Goal: Communication & Community: Ask a question

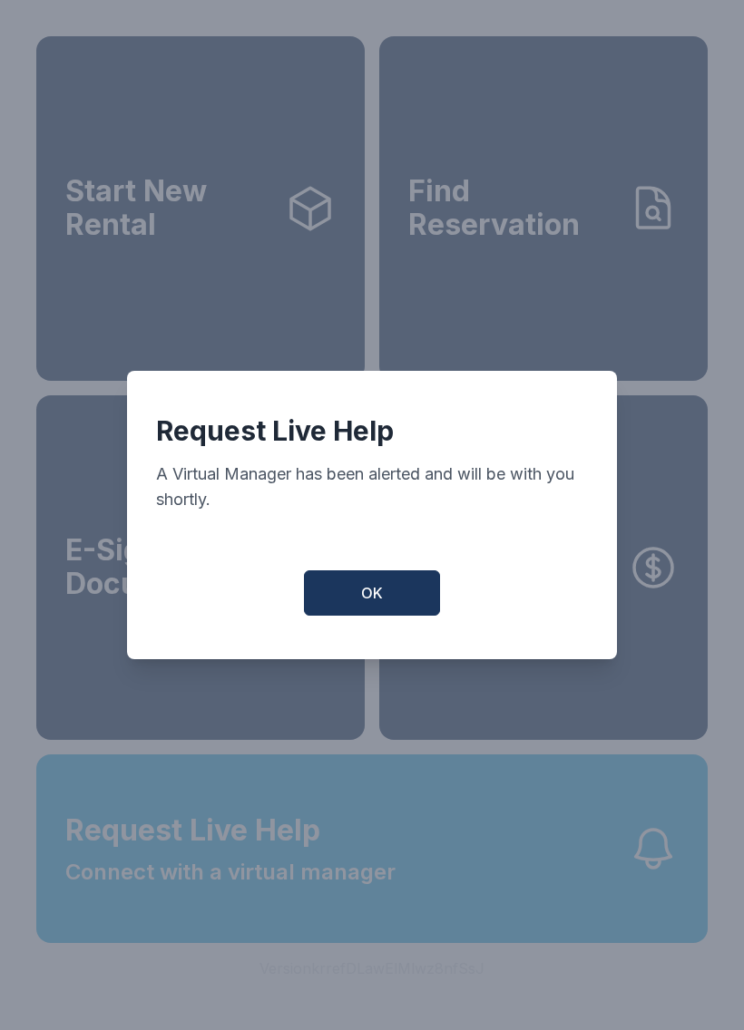
click at [395, 866] on div "Request Live Help A Virtual Manager has been alerted and will be with you short…" at bounding box center [372, 515] width 744 height 1030
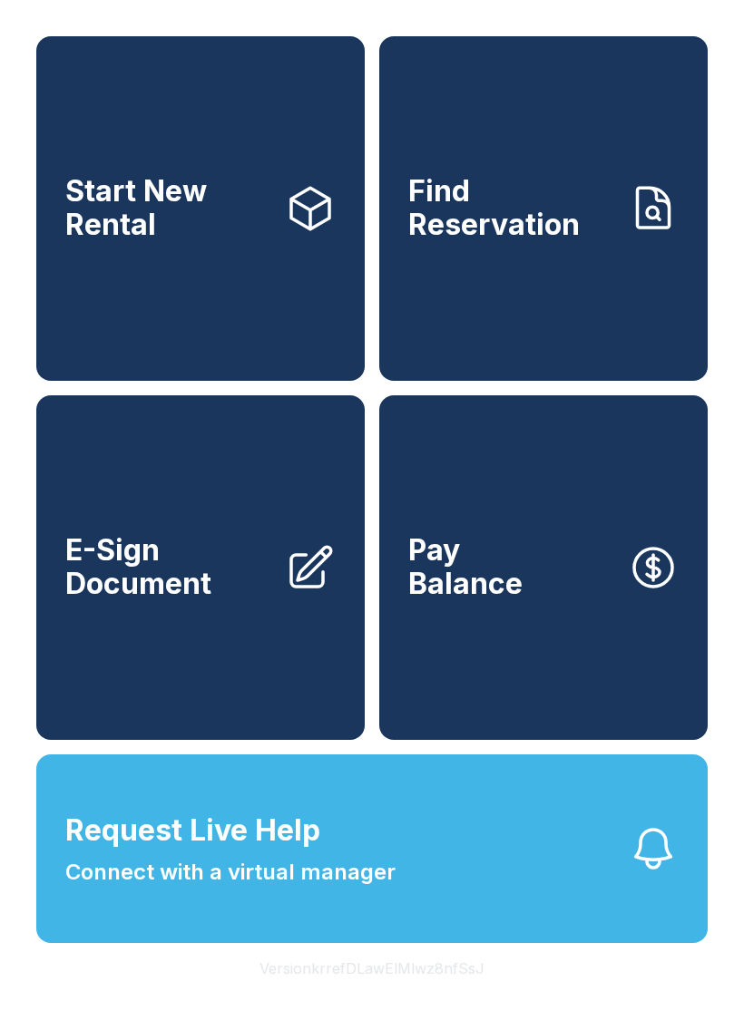
click at [410, 843] on button "Request Live Help Connect with a virtual manager" at bounding box center [371, 848] width 671 height 189
click at [405, 834] on button "Request Live Help Connect with a virtual manager" at bounding box center [371, 848] width 671 height 189
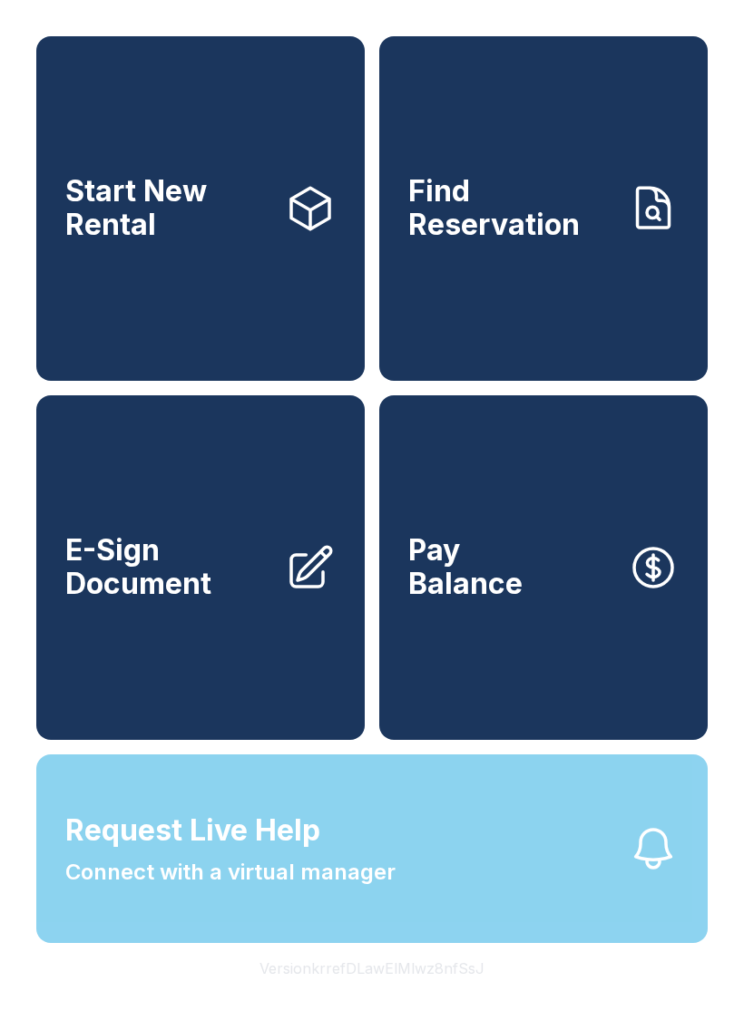
click at [399, 850] on div "Request Live Help A Virtual Manager has been alerted and will be with you short…" at bounding box center [372, 515] width 744 height 1030
click at [406, 880] on button "Request Live Help Connect with a virtual manager" at bounding box center [371, 848] width 671 height 189
click at [405, 879] on div "Request Live Help A Virtual Manager has been alerted and will be with you short…" at bounding box center [372, 515] width 744 height 1030
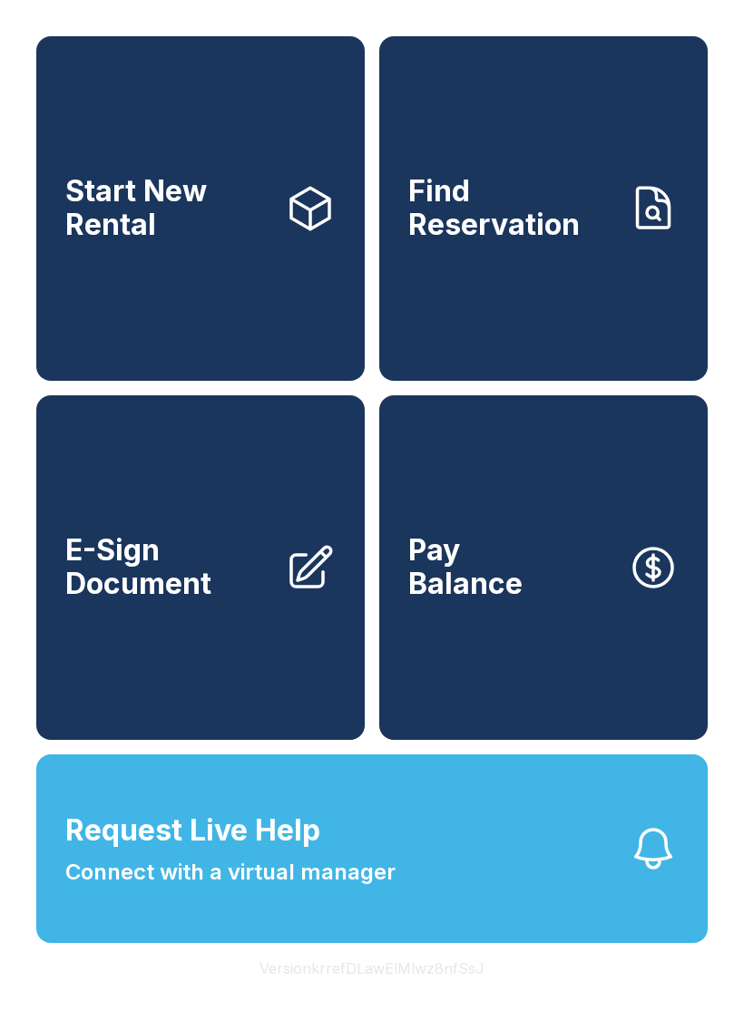
click at [399, 871] on button "Request Live Help Connect with a virtual manager" at bounding box center [371, 848] width 671 height 189
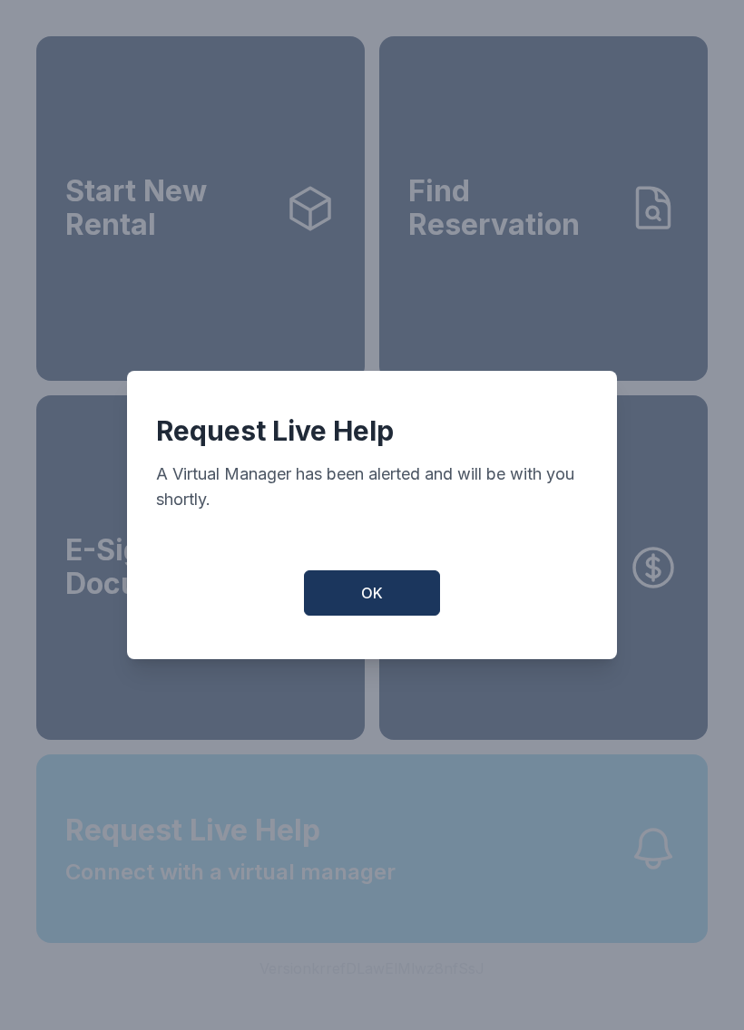
click at [406, 863] on div "Request Live Help A Virtual Manager has been alerted and will be with you short…" at bounding box center [372, 515] width 744 height 1030
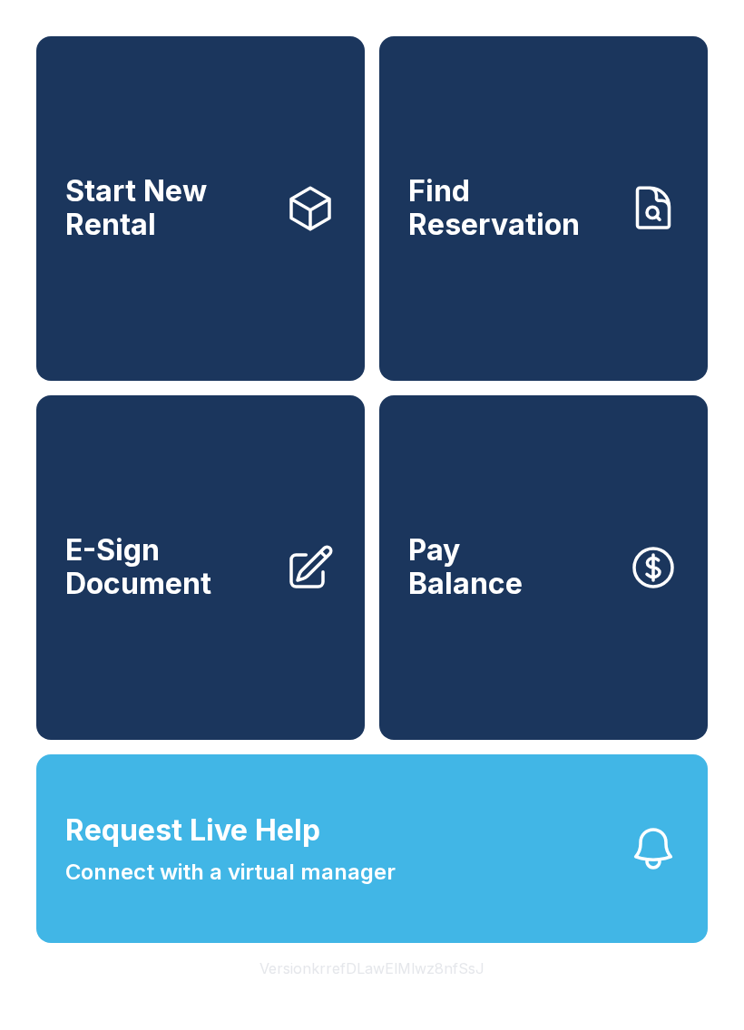
click at [439, 881] on button "Request Live Help Connect with a virtual manager" at bounding box center [371, 848] width 671 height 189
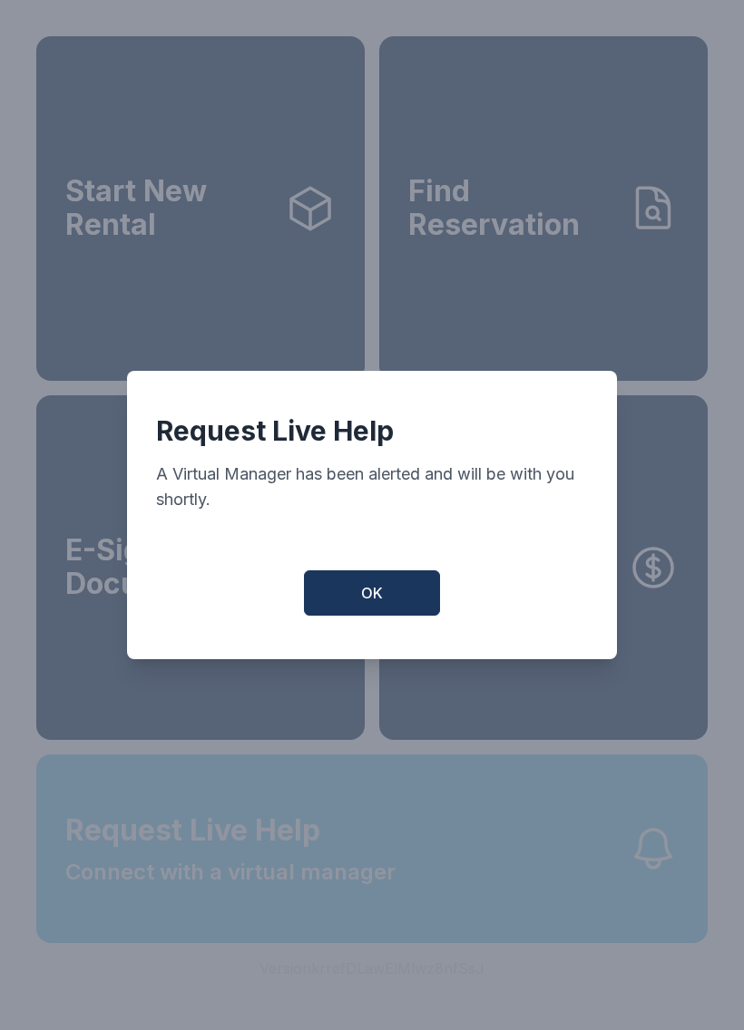
click at [438, 881] on div "Request Live Help A Virtual Manager has been alerted and will be with you short…" at bounding box center [372, 515] width 744 height 1030
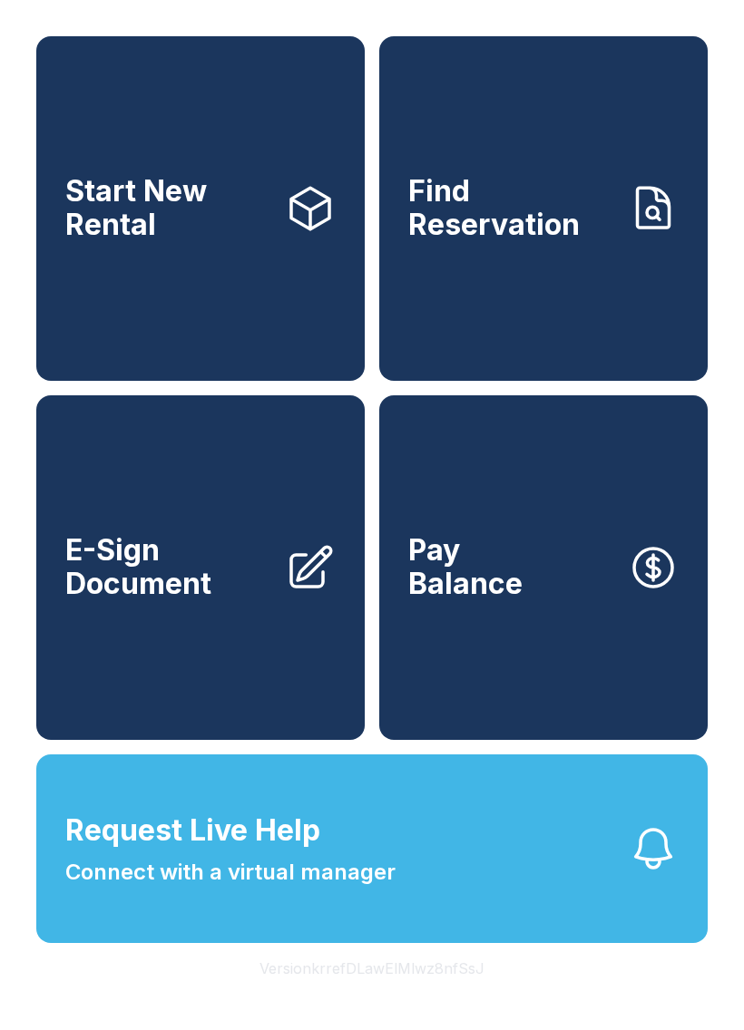
click at [420, 874] on button "Request Live Help Connect with a virtual manager" at bounding box center [371, 848] width 671 height 189
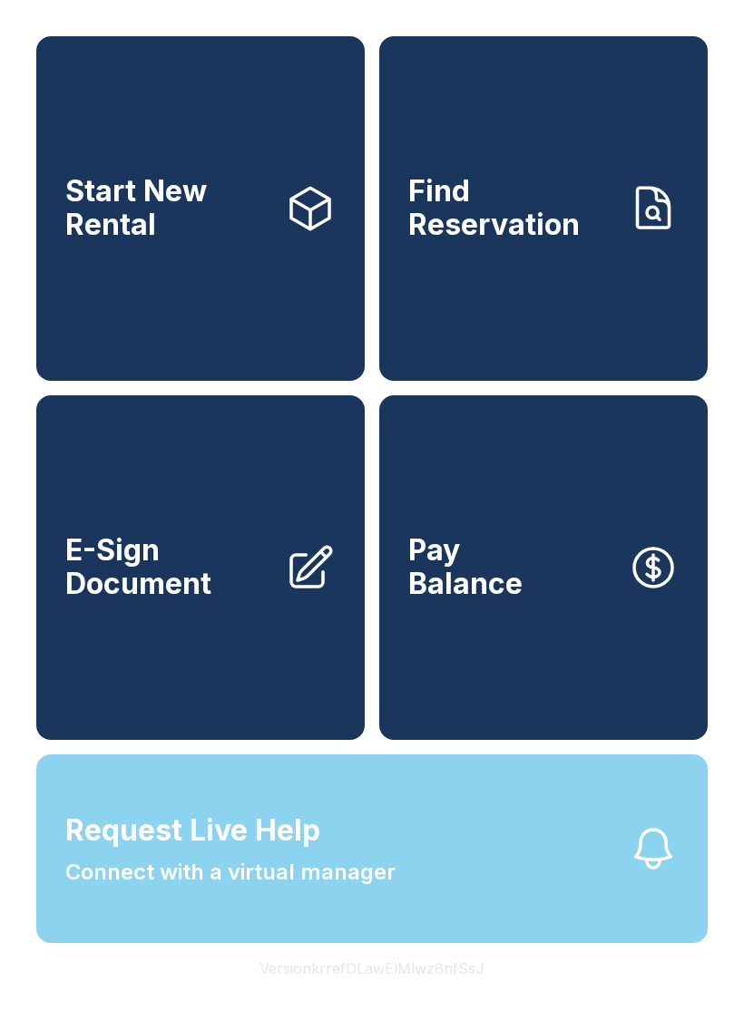
click at [417, 891] on div "Request Live Help A Virtual Manager has been alerted and will be with you short…" at bounding box center [372, 515] width 744 height 1030
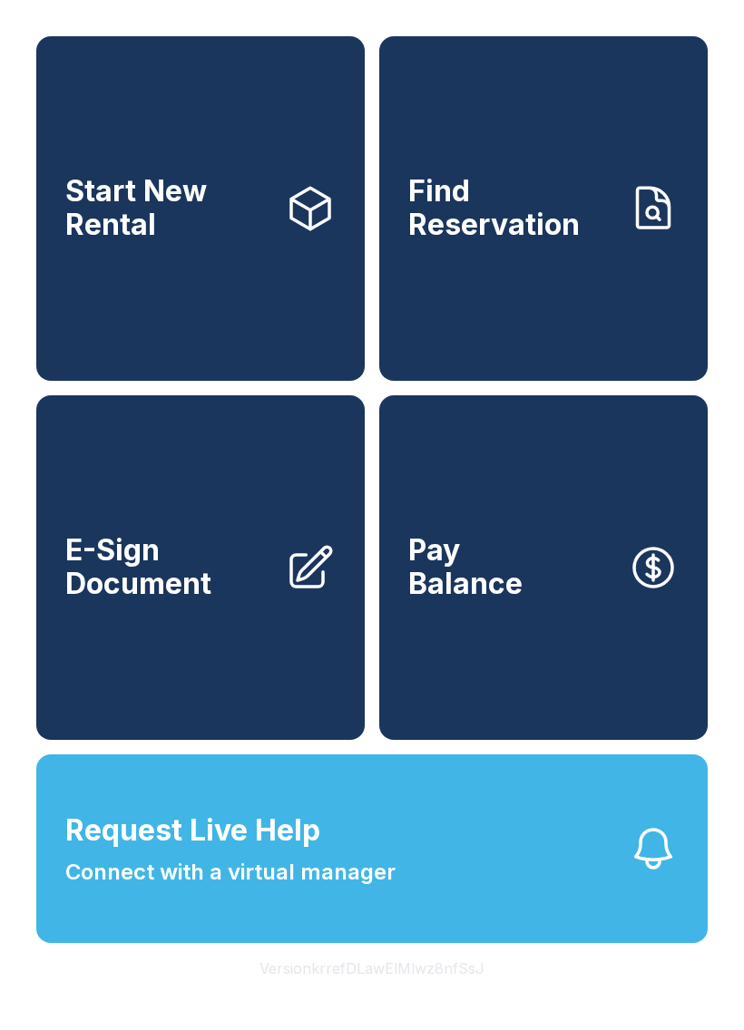
click at [406, 889] on button "Request Live Help Connect with a virtual manager" at bounding box center [371, 848] width 671 height 189
click at [416, 900] on button "Request Live Help Connect with a virtual manager" at bounding box center [371, 848] width 671 height 189
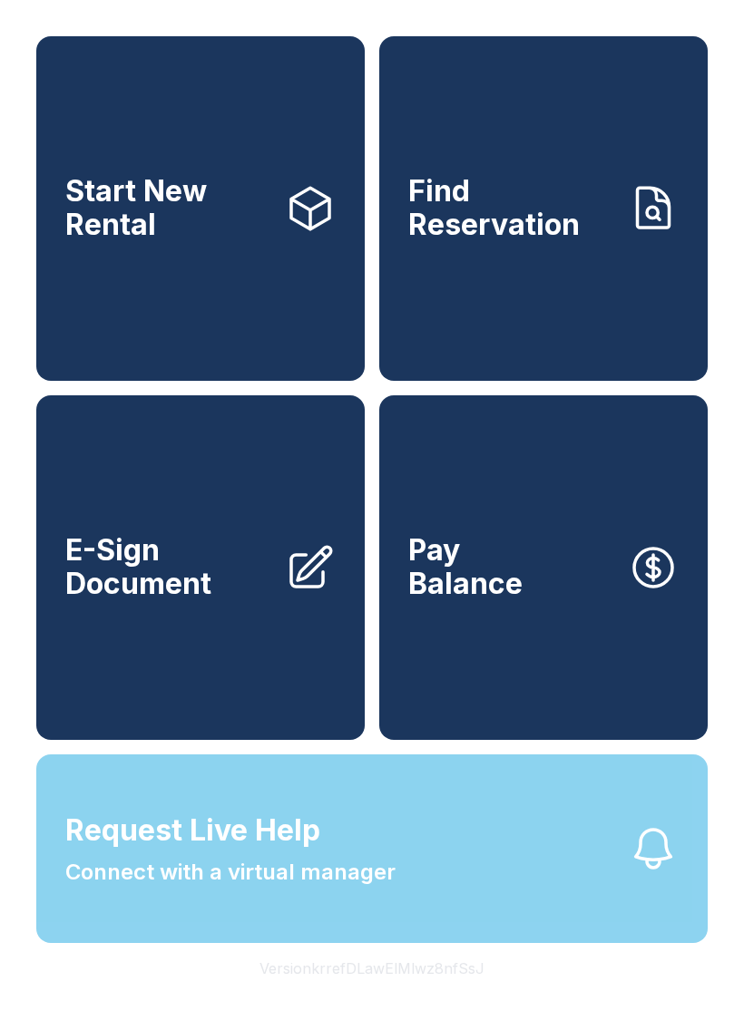
click at [431, 891] on button "Request Live Help Connect with a virtual manager" at bounding box center [371, 848] width 671 height 189
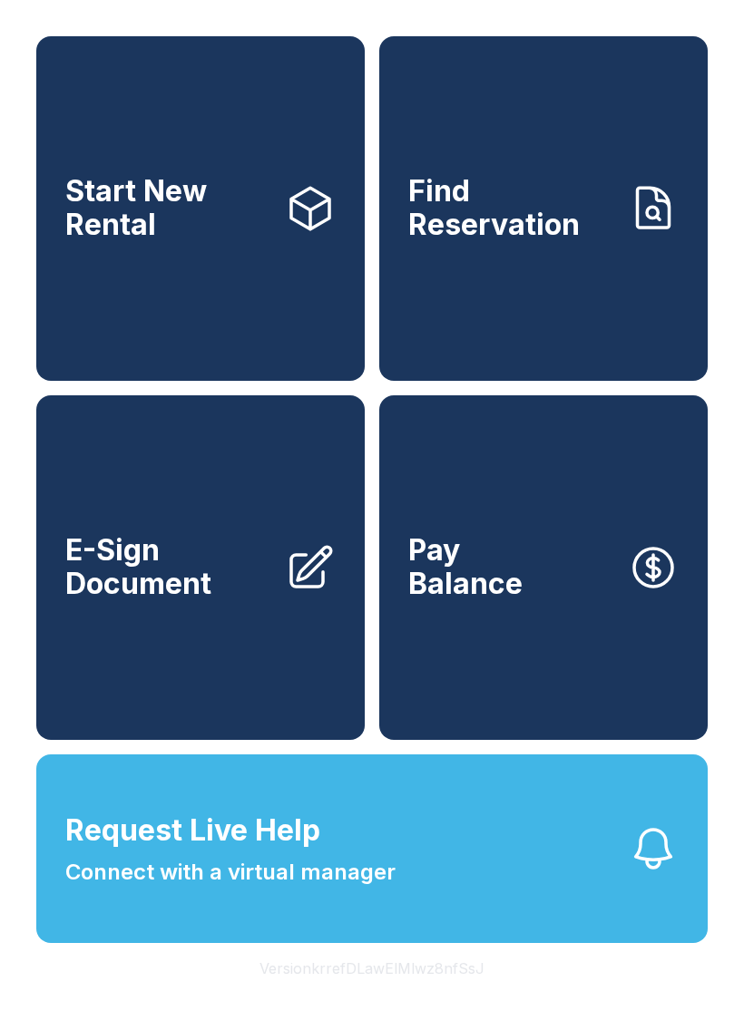
click at [426, 893] on div "Request Live Help A Virtual Manager has been alerted and will be with you short…" at bounding box center [372, 515] width 744 height 1030
click at [431, 888] on button "Request Live Help Connect with a virtual manager" at bounding box center [371, 848] width 671 height 189
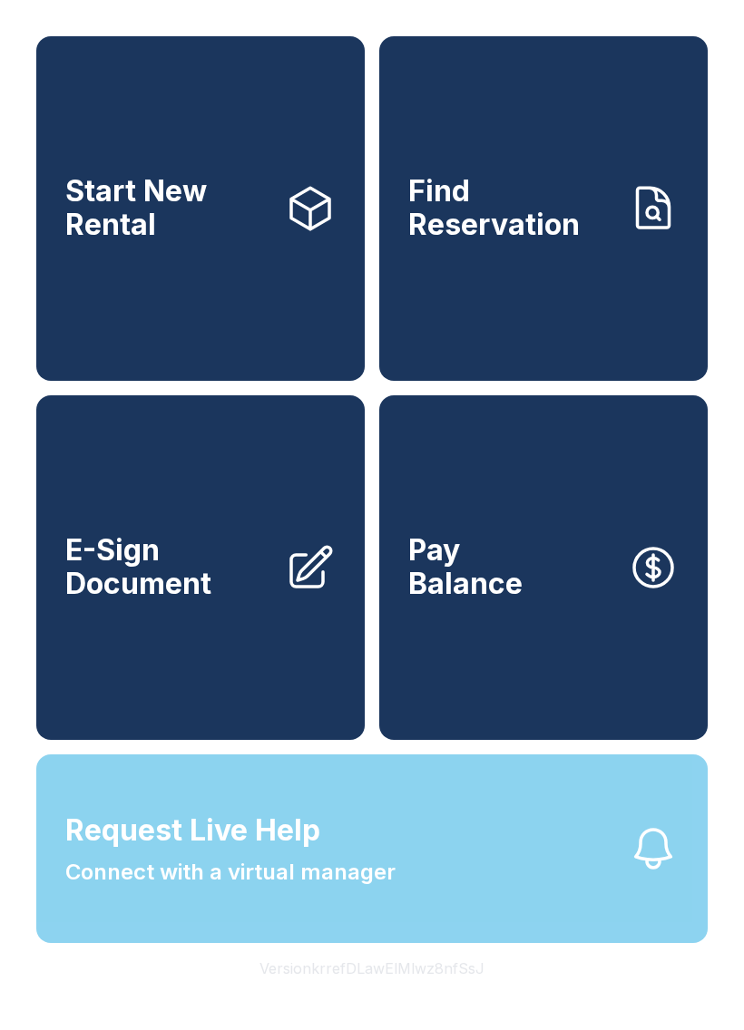
click at [431, 887] on div "Request Live Help A Virtual Manager has been alerted and will be with you short…" at bounding box center [372, 515] width 744 height 1030
click at [430, 911] on button "Request Live Help Connect with a virtual manager" at bounding box center [371, 848] width 671 height 189
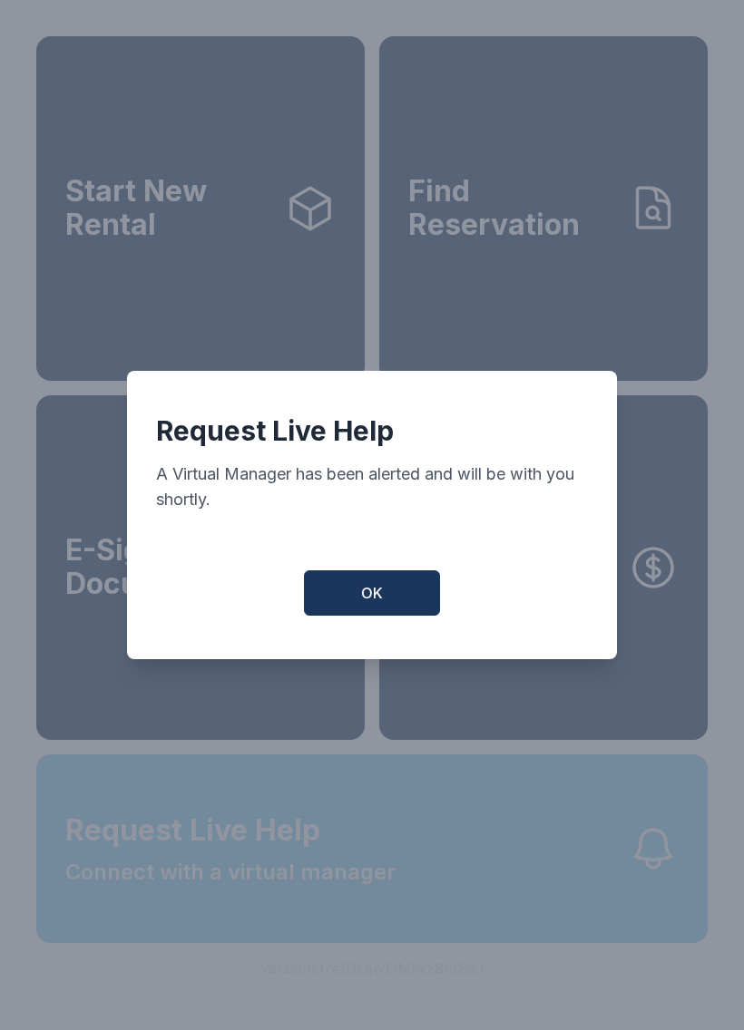
click at [425, 929] on div "Request Live Help A Virtual Manager has been alerted and will be with you short…" at bounding box center [372, 515] width 744 height 1030
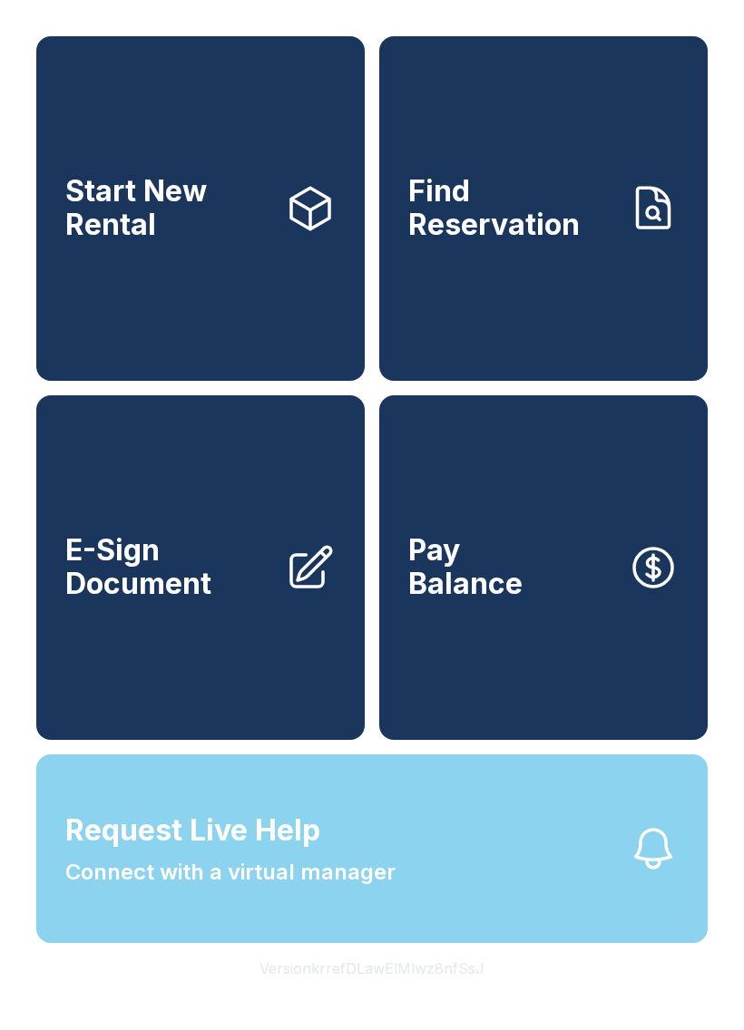
click at [428, 943] on button "Request Live Help Connect with a virtual manager" at bounding box center [371, 848] width 671 height 189
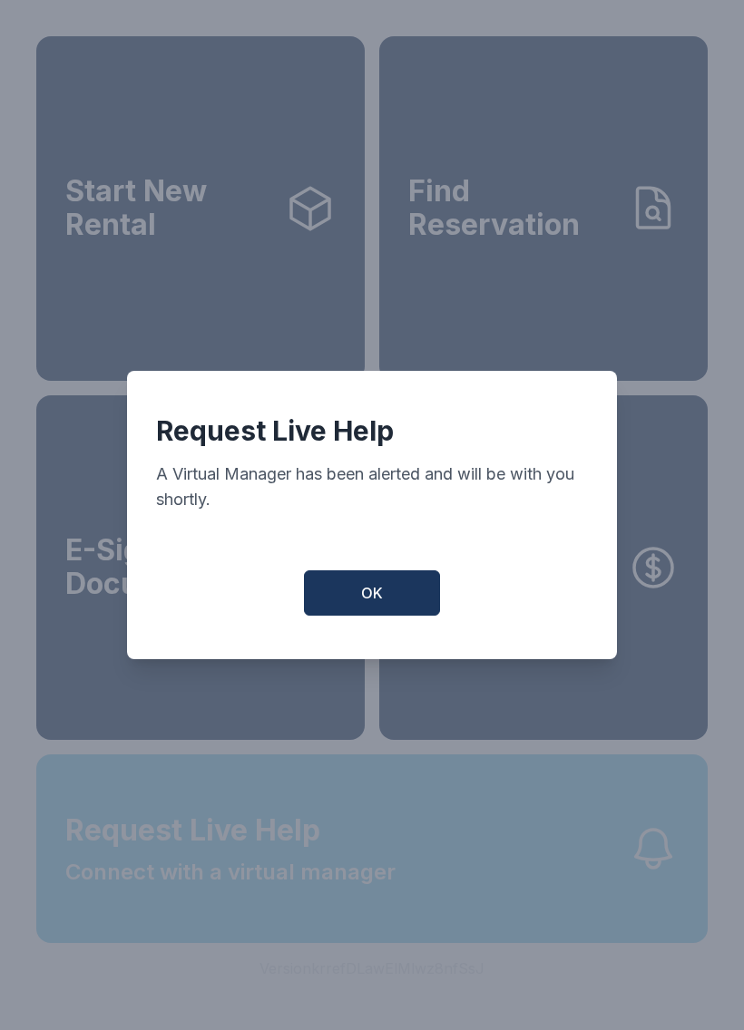
click at [443, 943] on button "Request Live Help Connect with a virtual manager" at bounding box center [371, 848] width 671 height 189
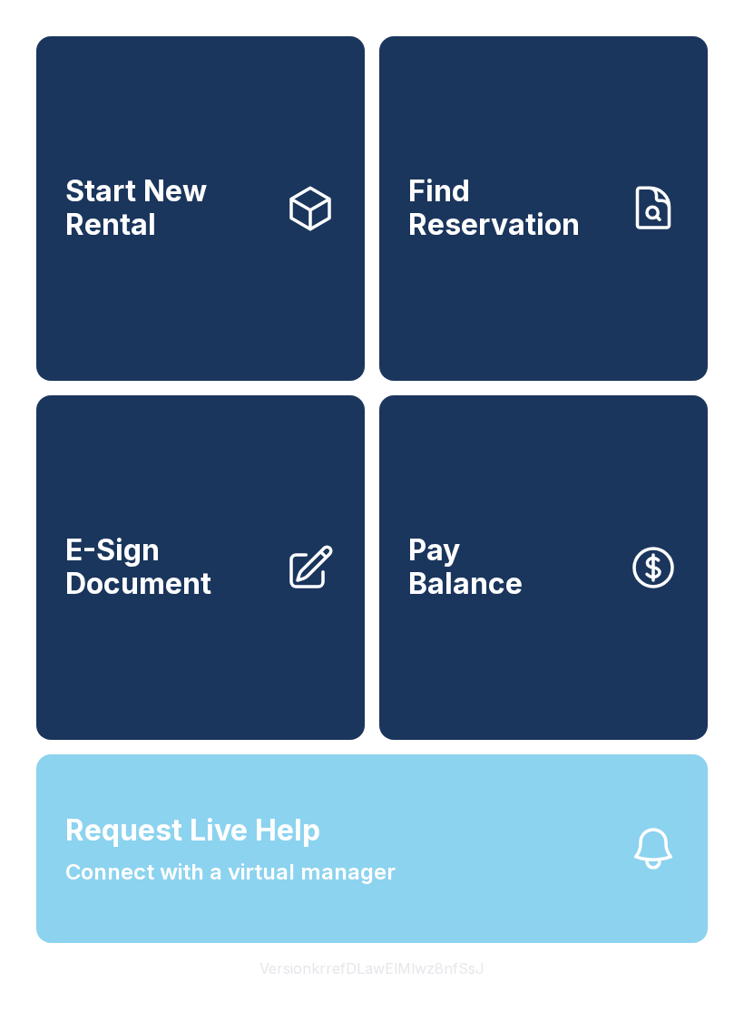
click at [446, 994] on button "Version krrefDLawElMlwz8nfSsJ" at bounding box center [372, 968] width 254 height 51
click at [445, 994] on button "Version krrefDLawElMlwz8nfSsJ" at bounding box center [372, 968] width 254 height 51
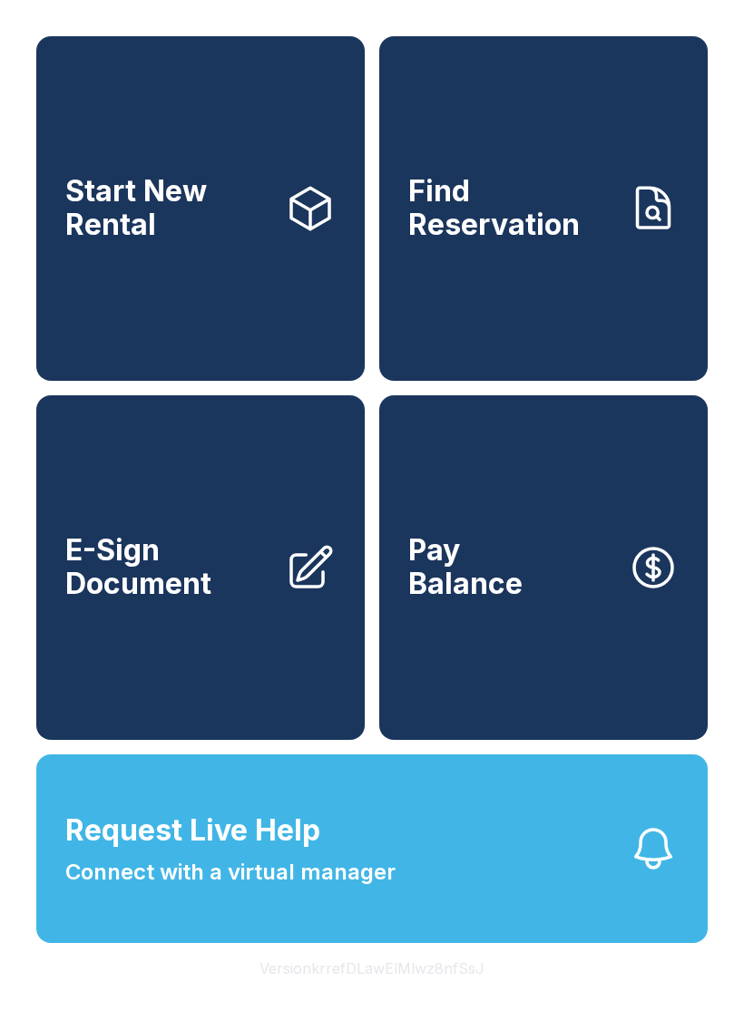
click at [451, 994] on button "Version krrefDLawElMlwz8nfSsJ" at bounding box center [372, 968] width 254 height 51
click at [450, 994] on button "Version krrefDLawElMlwz8nfSsJ" at bounding box center [372, 968] width 254 height 51
click at [463, 994] on button "Version krrefDLawElMlwz8nfSsJ" at bounding box center [372, 968] width 254 height 51
click at [461, 994] on button "Version krrefDLawElMlwz8nfSsJ" at bounding box center [372, 968] width 254 height 51
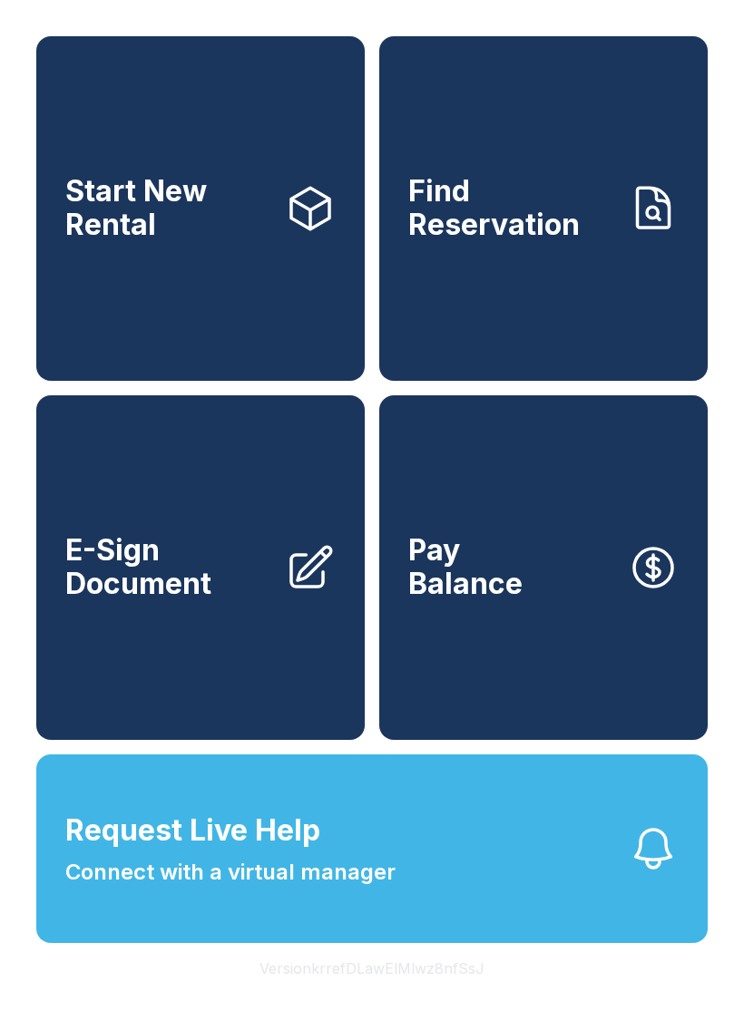
click at [452, 891] on div "Facility Information Name Go Store It - [GEOGRAPHIC_DATA] [PERSON_NAME] Address…" at bounding box center [372, 515] width 744 height 1030
click at [451, 891] on button "Request Live Help Connect with a virtual manager" at bounding box center [371, 848] width 671 height 189
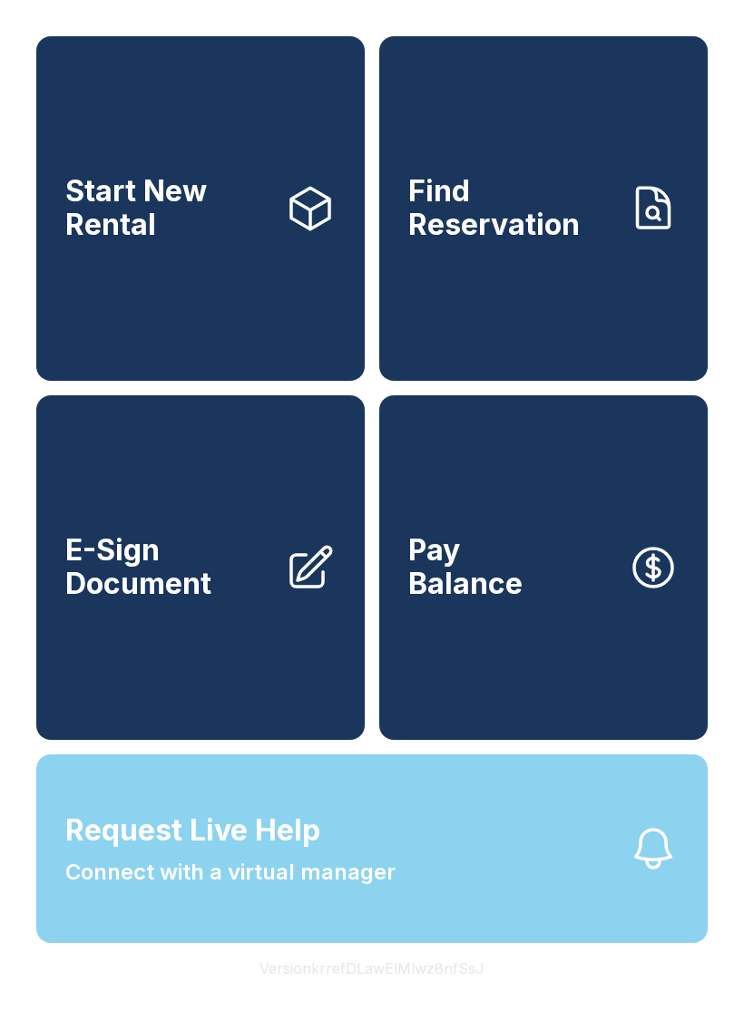
click at [436, 905] on button "Request Live Help Connect with a virtual manager" at bounding box center [371, 848] width 671 height 189
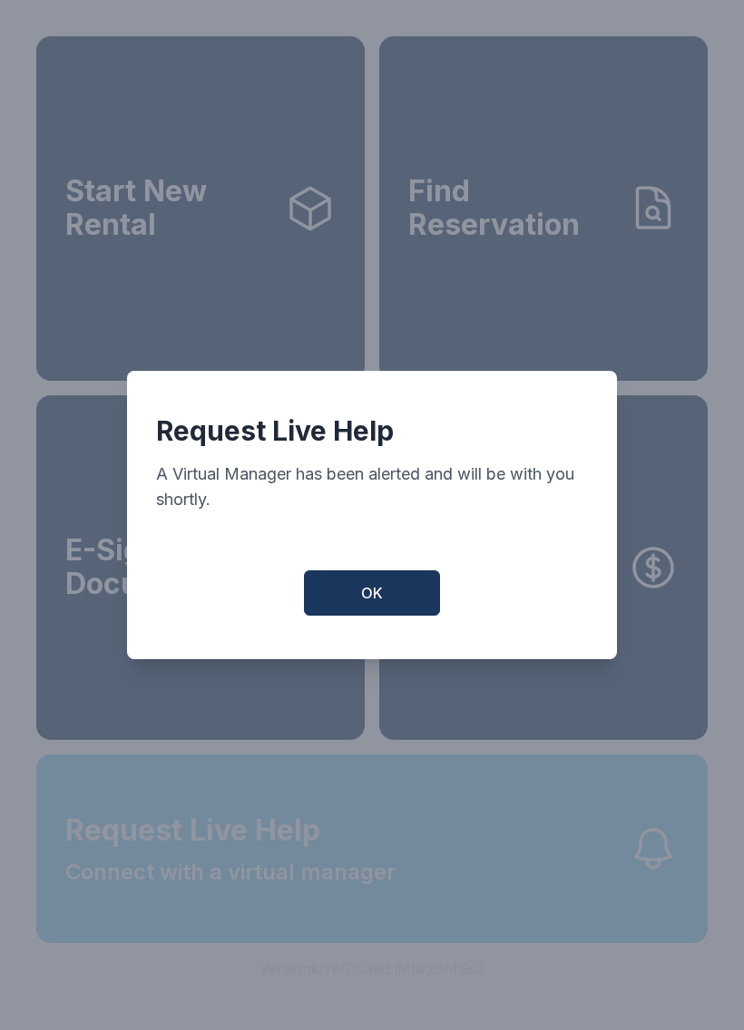
click at [446, 911] on button "Request Live Help Connect with a virtual manager" at bounding box center [371, 848] width 671 height 189
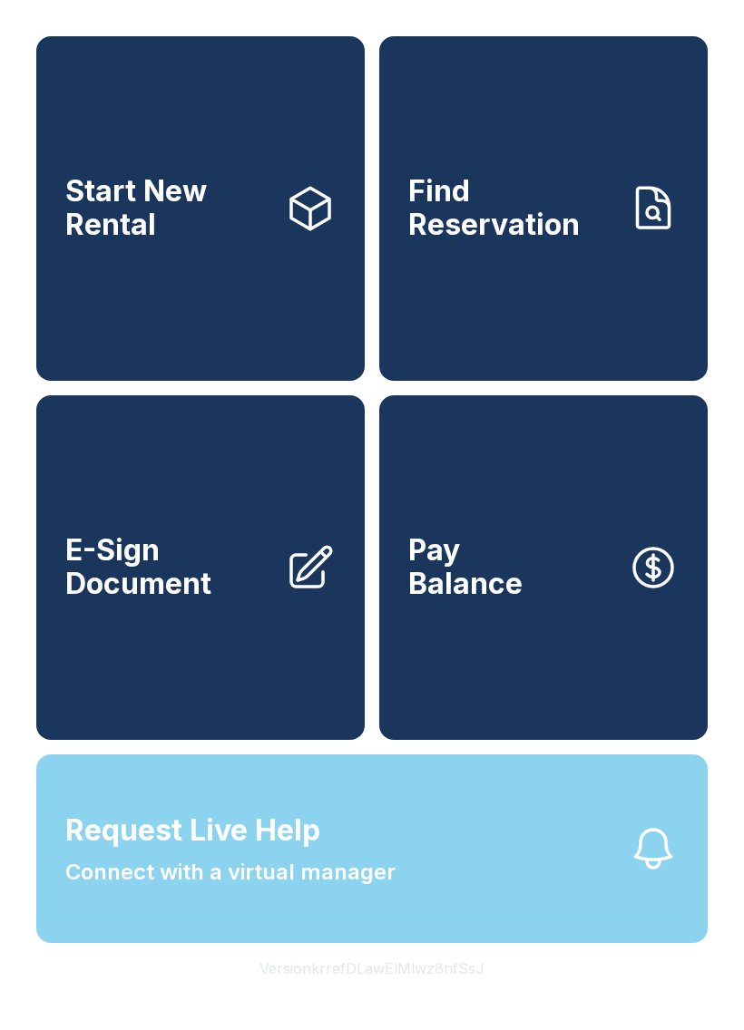
click at [411, 916] on button "Request Live Help Connect with a virtual manager" at bounding box center [371, 848] width 671 height 189
click at [441, 918] on button "Request Live Help Connect with a virtual manager" at bounding box center [371, 848] width 671 height 189
click at [425, 888] on button "Request Live Help Connect with a virtual manager" at bounding box center [371, 848] width 671 height 189
click at [423, 940] on button "Request Live Help Connect with a virtual manager" at bounding box center [371, 848] width 671 height 189
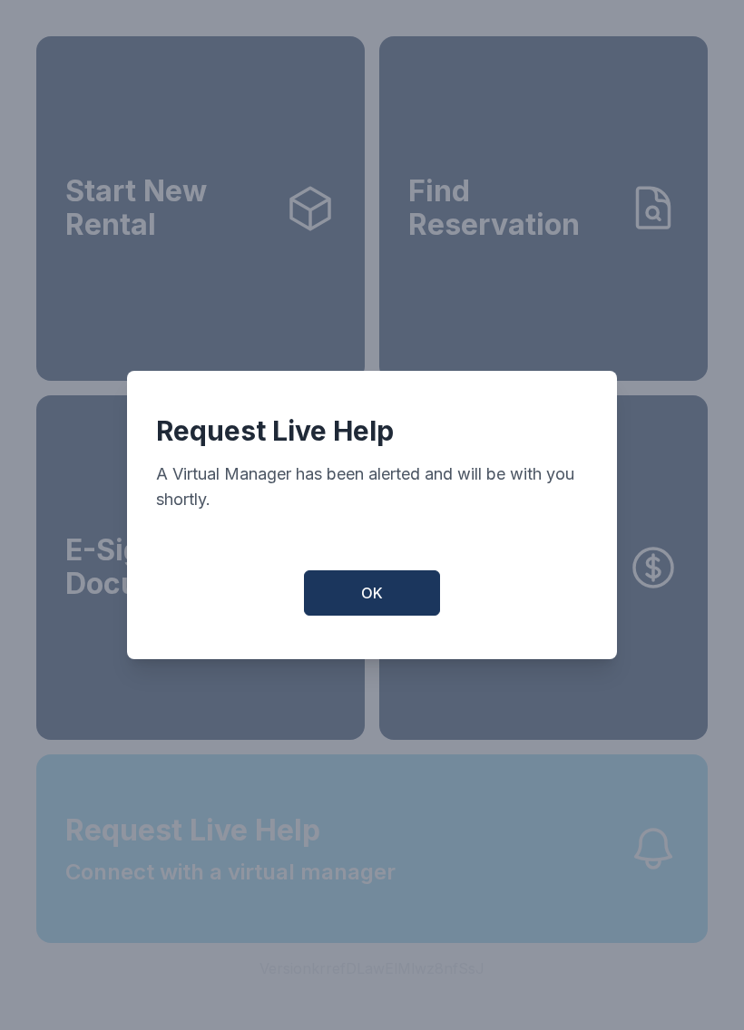
click at [422, 939] on div "Request Live Help A Virtual Manager has been alerted and will be with you short…" at bounding box center [372, 515] width 744 height 1030
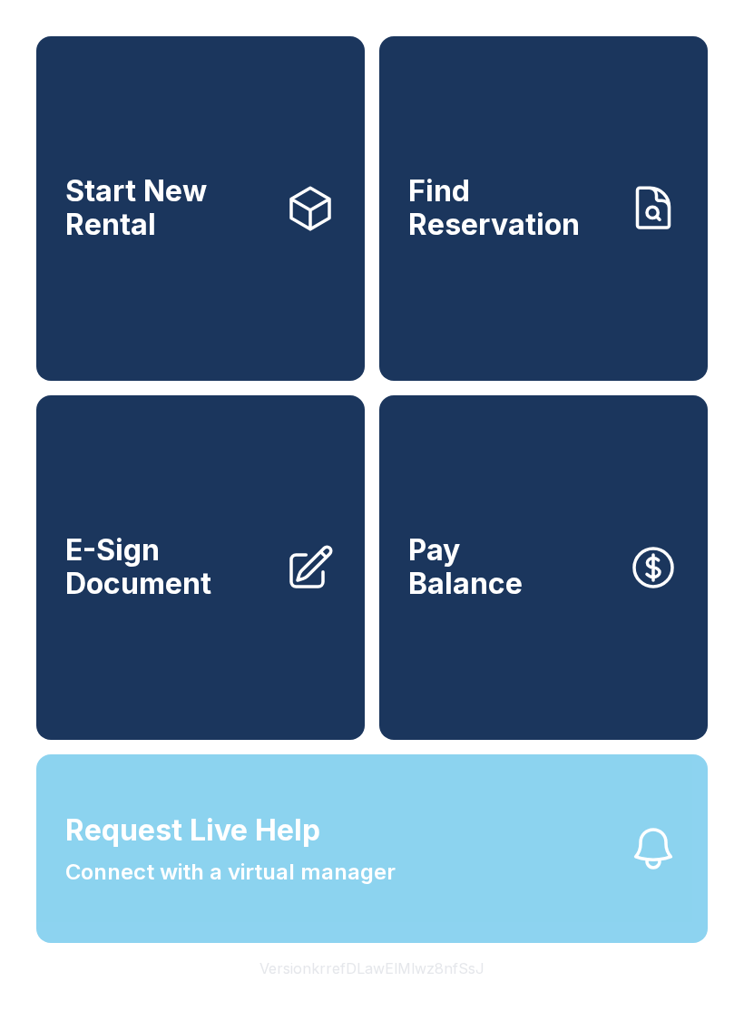
click at [429, 948] on div "Request Live Help A Virtual Manager has been alerted and will be with you short…" at bounding box center [372, 515] width 744 height 1030
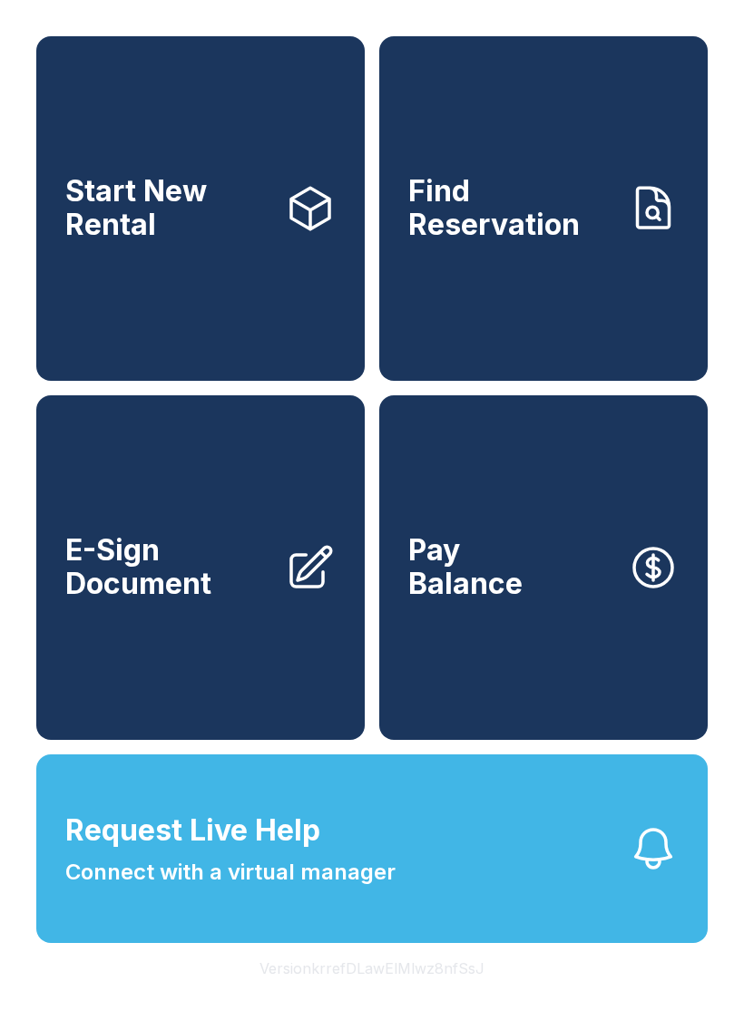
click at [381, 889] on span "Request Live Help Connect with a virtual manager" at bounding box center [230, 849] width 330 height 80
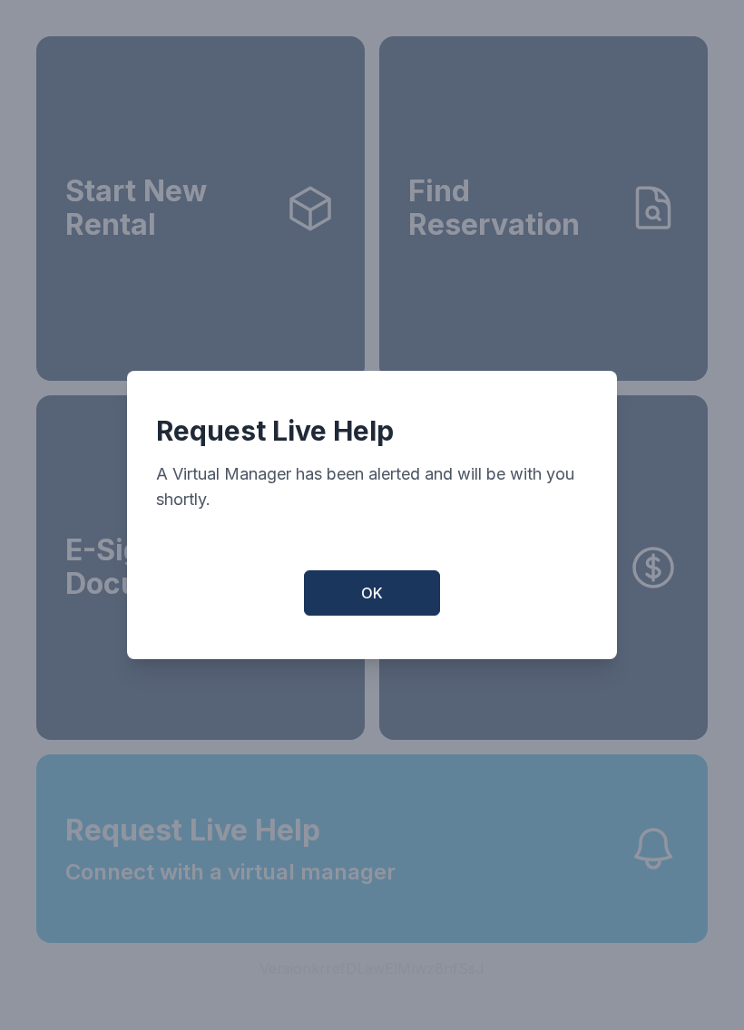
click at [365, 616] on button "OK" at bounding box center [372, 592] width 136 height 45
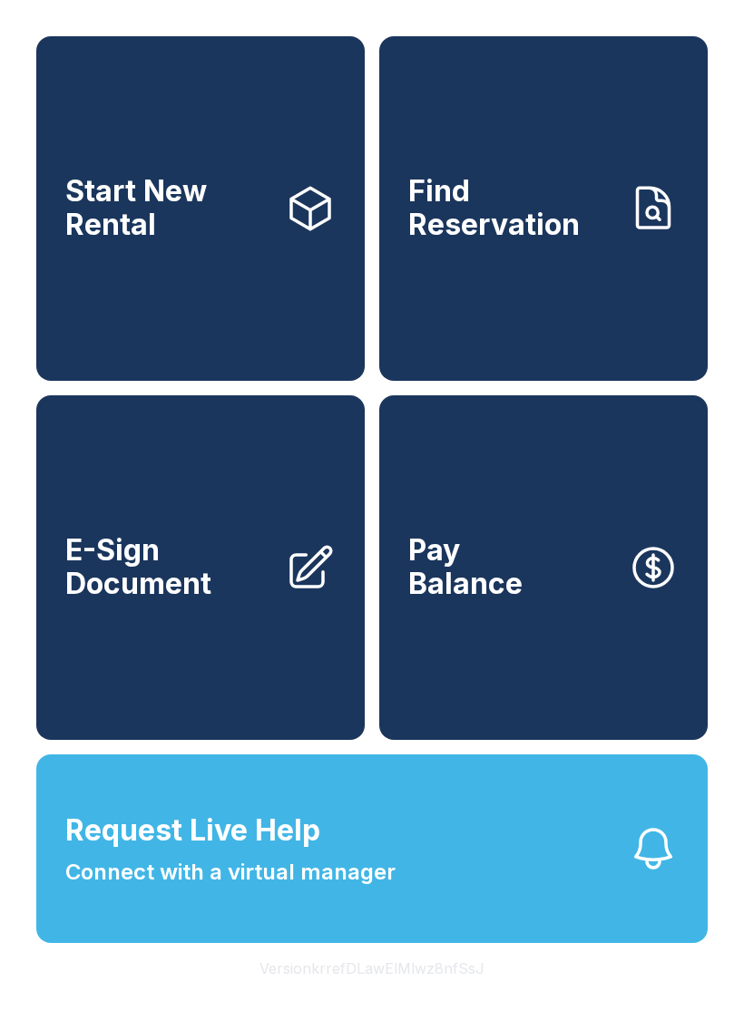
click at [374, 632] on div "Start New Rental Find Reservation E-Sign Document Pay Balance" at bounding box center [371, 388] width 671 height 704
click at [455, 871] on button "Request Live Help Connect with a virtual manager" at bounding box center [371, 848] width 671 height 189
click at [339, 889] on span "Connect with a virtual manager" at bounding box center [230, 872] width 330 height 33
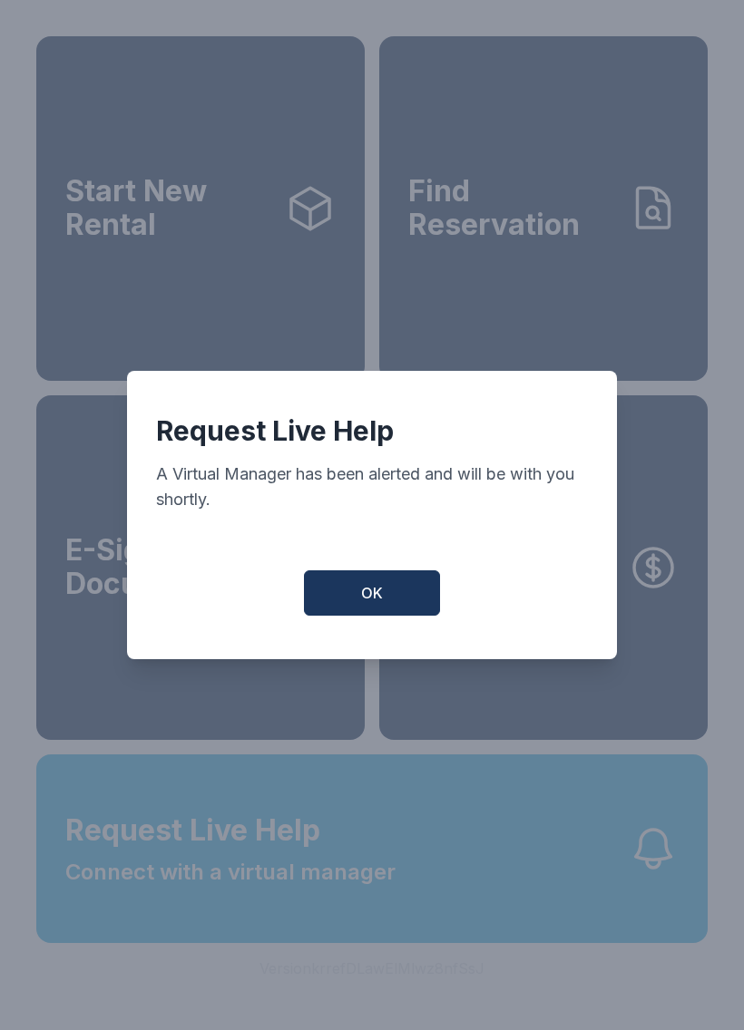
click at [385, 603] on button "OK" at bounding box center [372, 592] width 136 height 45
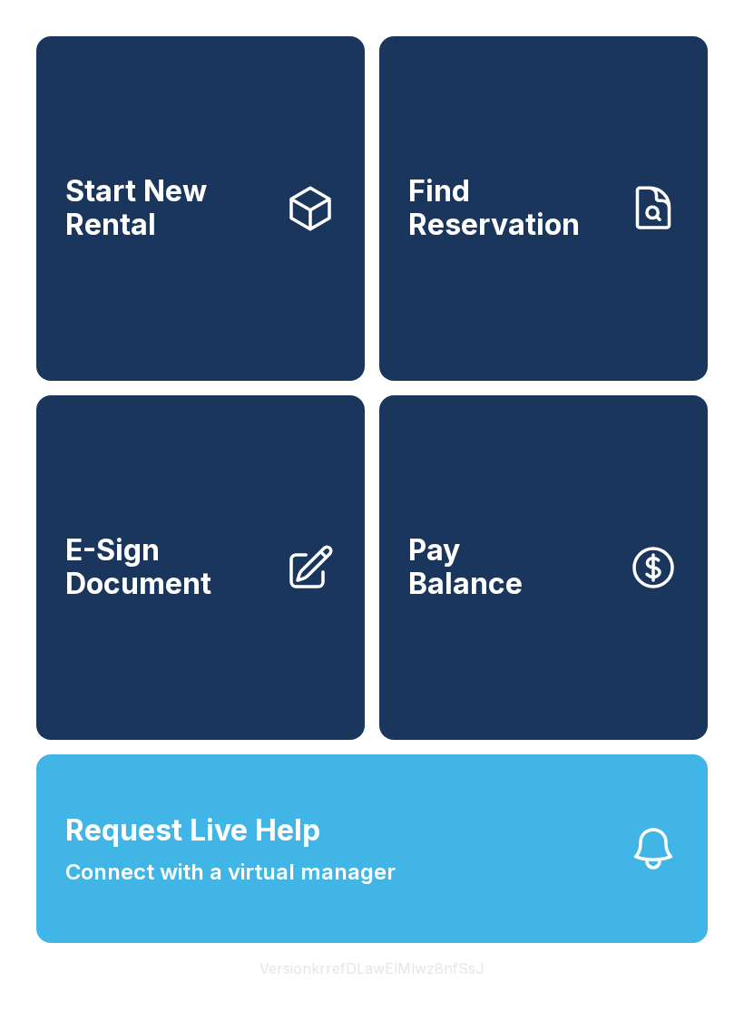
click at [382, 884] on span "Request Live Help Connect with a virtual manager" at bounding box center [230, 849] width 330 height 80
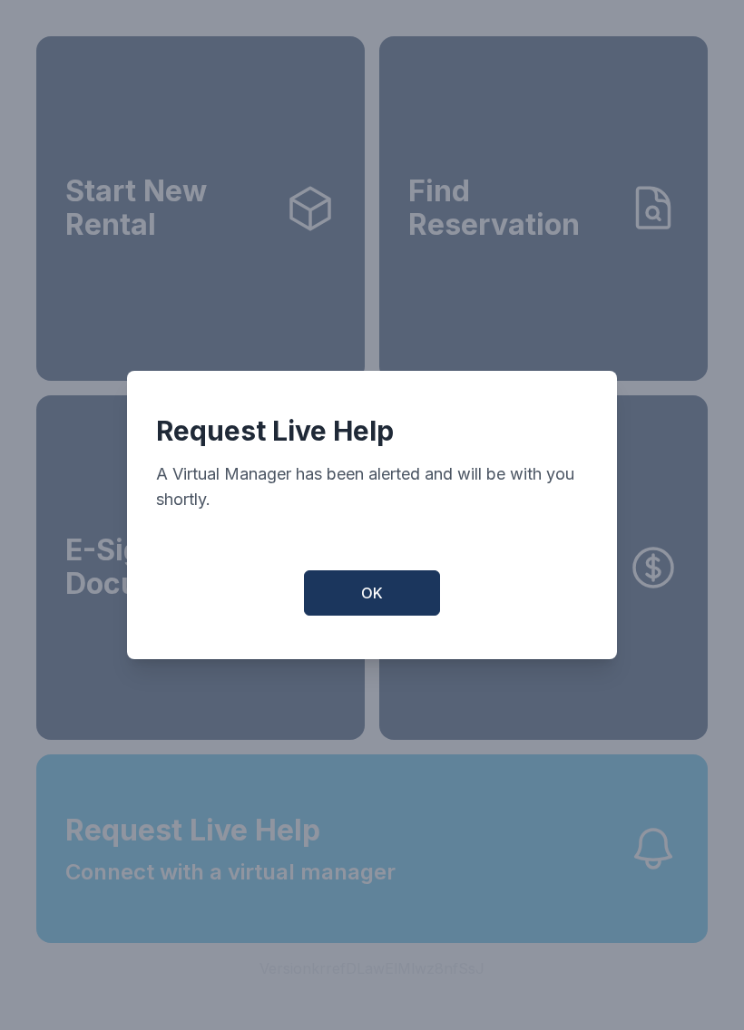
click at [384, 601] on button "OK" at bounding box center [372, 592] width 136 height 45
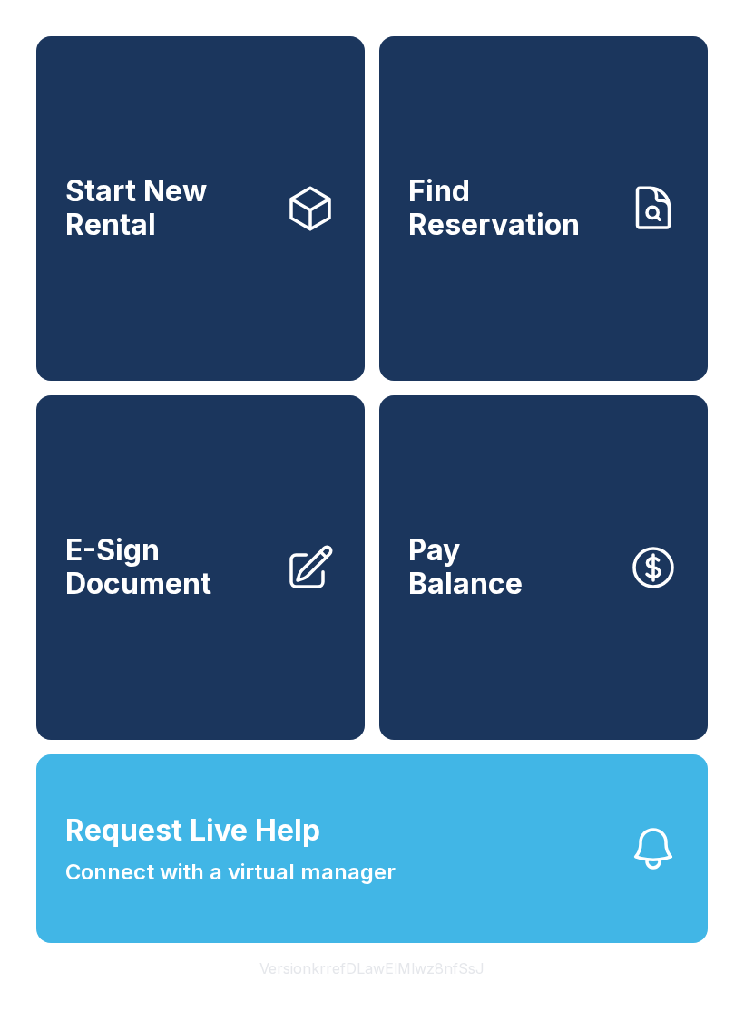
click at [402, 899] on button "Request Live Help Connect with a virtual manager" at bounding box center [371, 848] width 671 height 189
click at [385, 910] on div "Request Live Help A Virtual Manager has been alerted and will be with you short…" at bounding box center [372, 515] width 744 height 1030
click at [394, 595] on button "Pay Balance" at bounding box center [543, 567] width 328 height 345
click at [420, 924] on button "Request Live Help Connect with a virtual manager" at bounding box center [371, 848] width 671 height 189
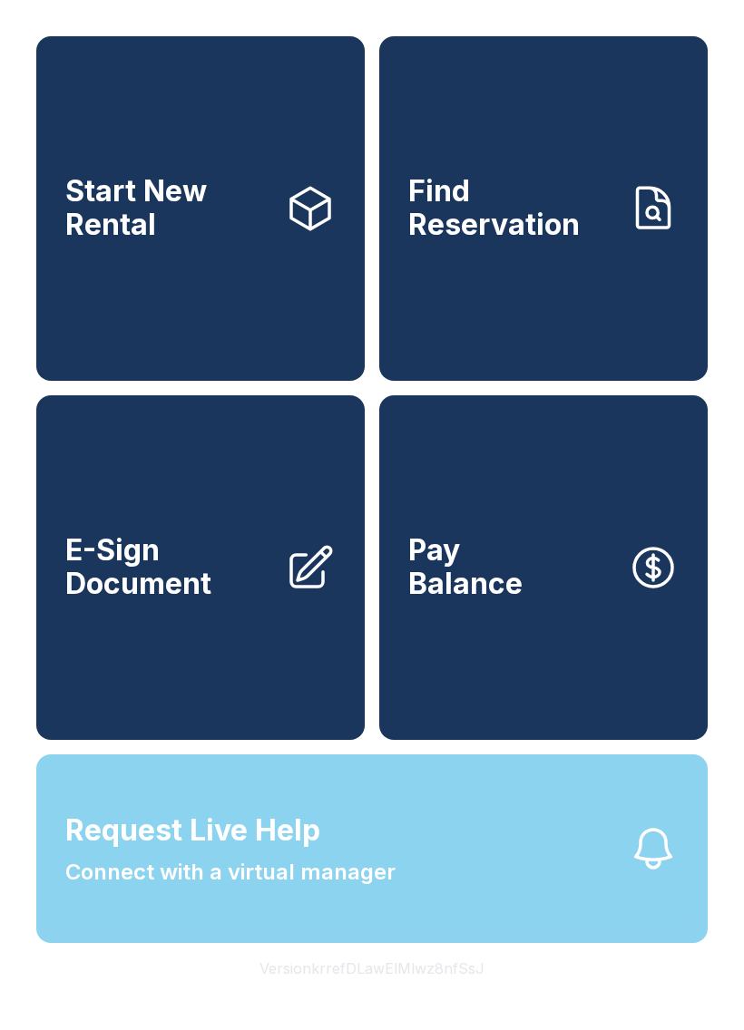
click at [454, 877] on div "Request Live Help A Virtual Manager has been alerted and will be with you short…" at bounding box center [372, 515] width 744 height 1030
click at [454, 876] on button "Request Live Help Connect with a virtual manager" at bounding box center [371, 848] width 671 height 189
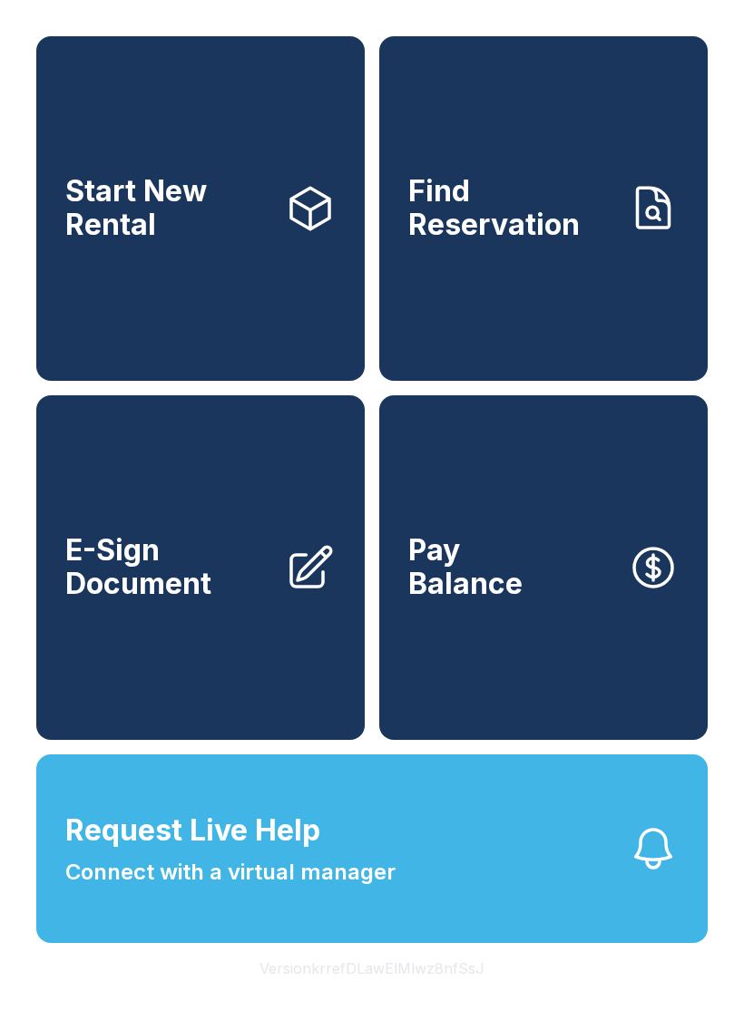
click at [409, 875] on button "Request Live Help Connect with a virtual manager" at bounding box center [371, 848] width 671 height 189
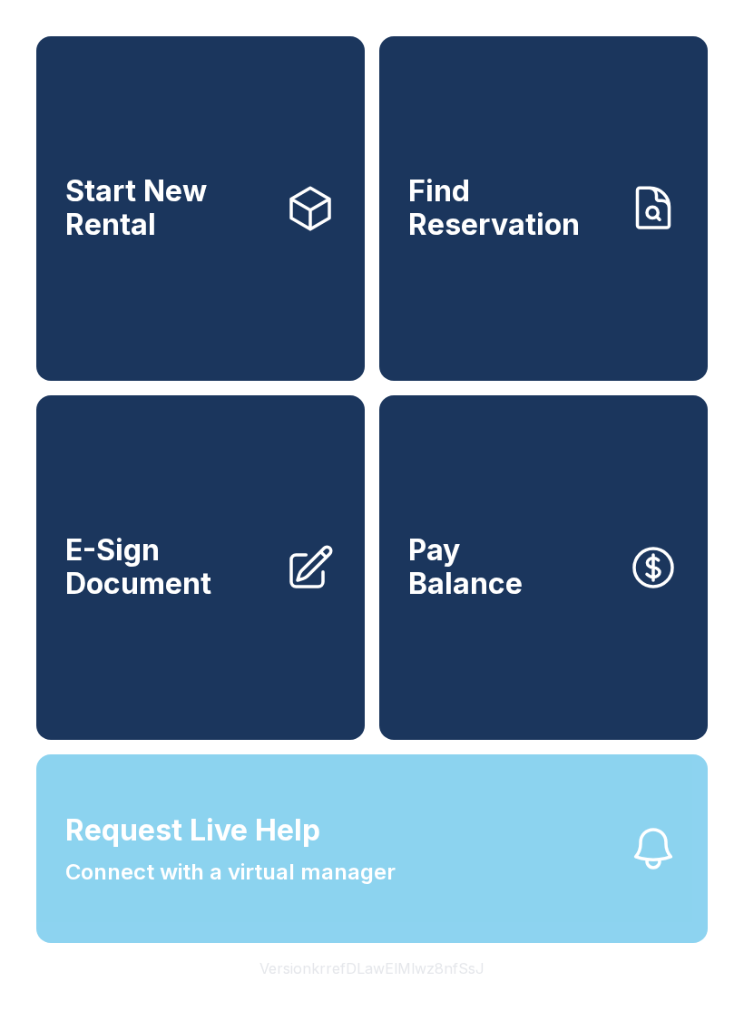
click at [391, 889] on span "Connect with a virtual manager" at bounding box center [230, 872] width 330 height 33
click at [404, 897] on button "Request Live Help Connect with a virtual manager" at bounding box center [371, 848] width 671 height 189
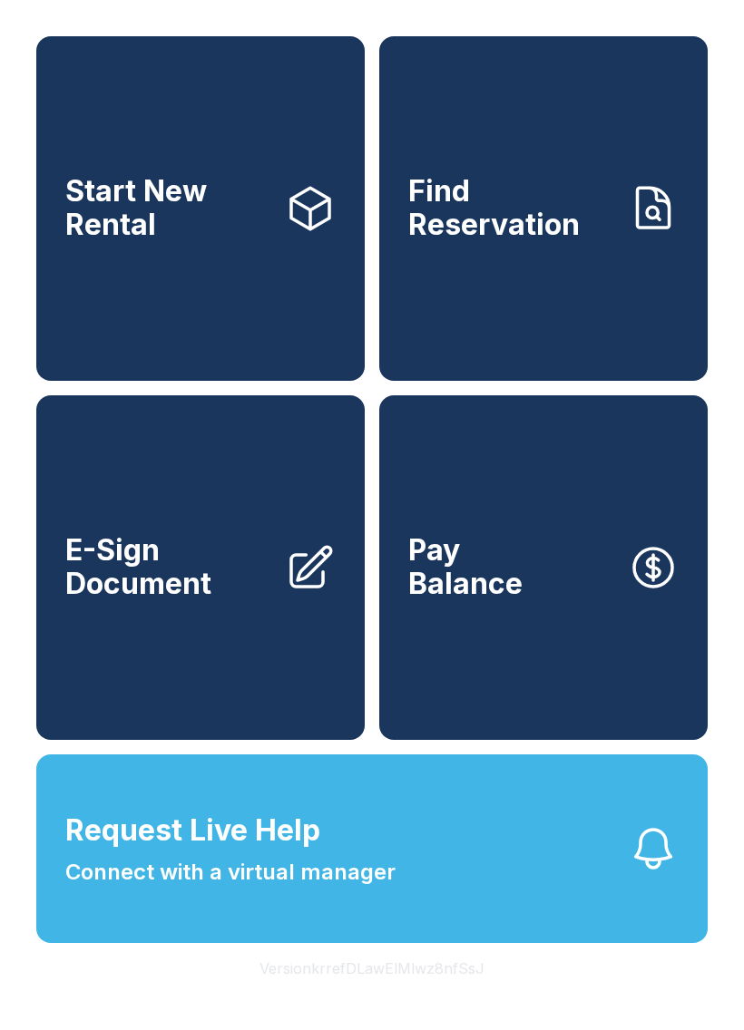
click at [411, 936] on button "Request Live Help Connect with a virtual manager" at bounding box center [371, 848] width 671 height 189
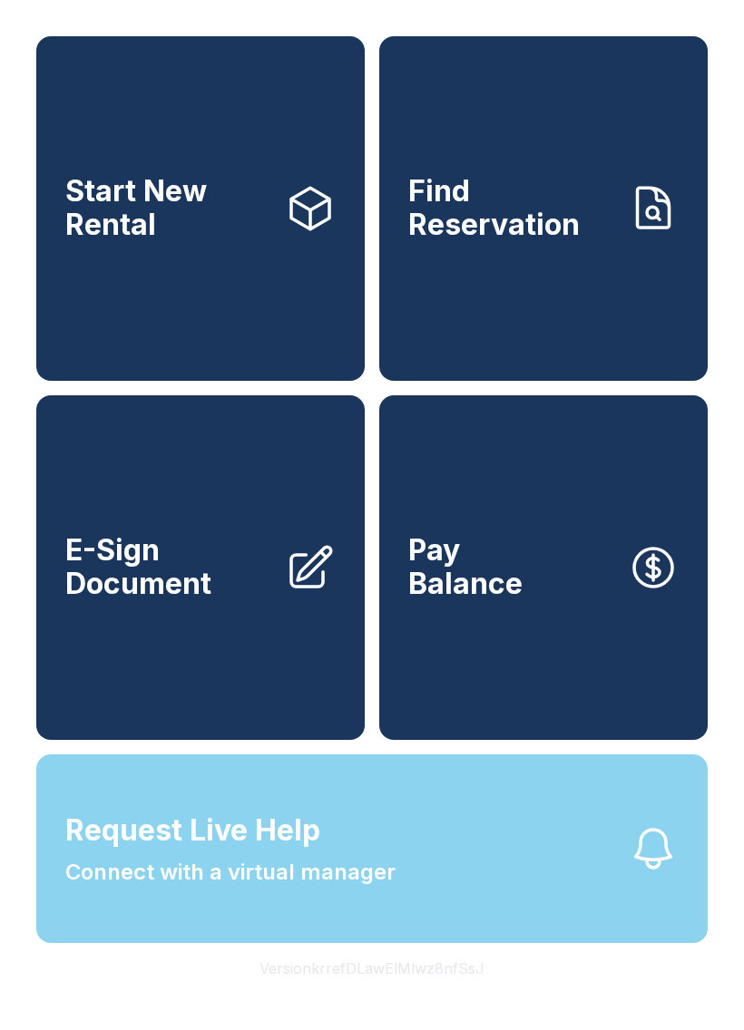
click at [382, 943] on button "Request Live Help Connect with a virtual manager" at bounding box center [371, 848] width 671 height 189
click at [403, 943] on button "Request Live Help Connect with a virtual manager" at bounding box center [371, 848] width 671 height 189
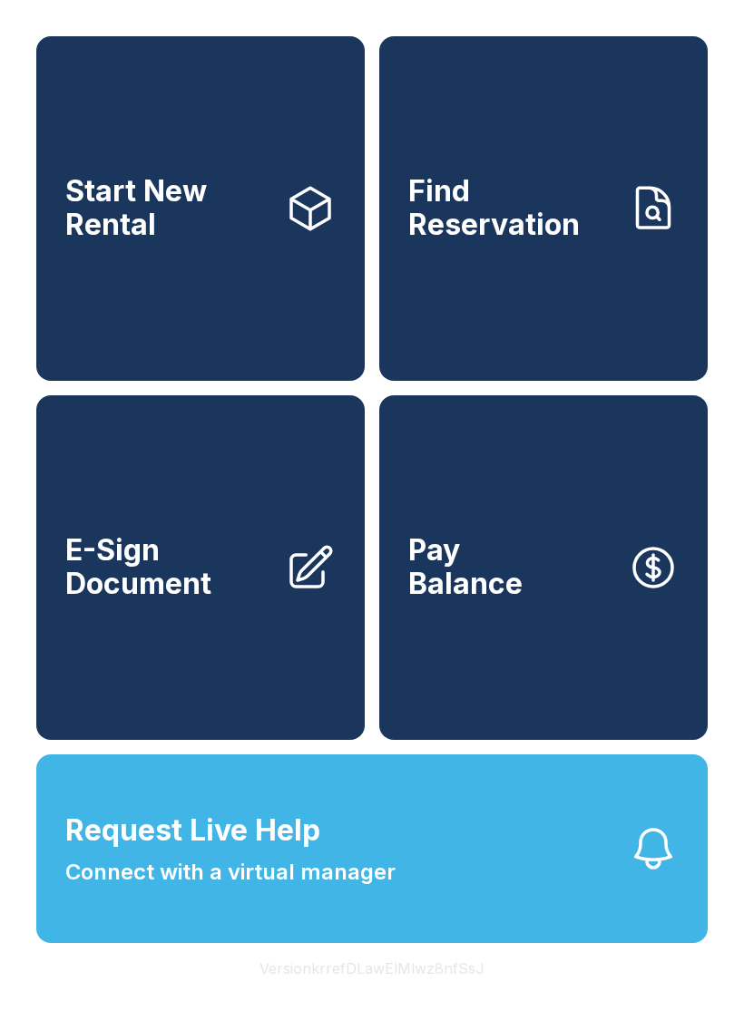
click at [399, 943] on button "Request Live Help Connect with a virtual manager" at bounding box center [371, 848] width 671 height 189
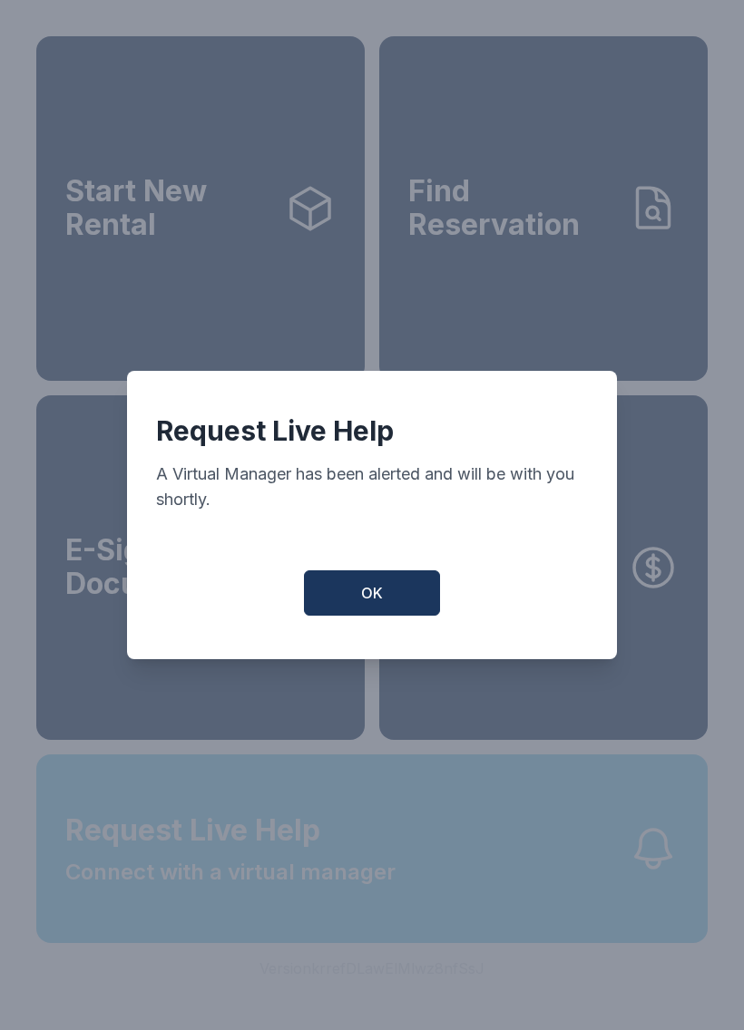
click at [426, 956] on div "Request Live Help A Virtual Manager has been alerted and will be with you short…" at bounding box center [372, 515] width 744 height 1030
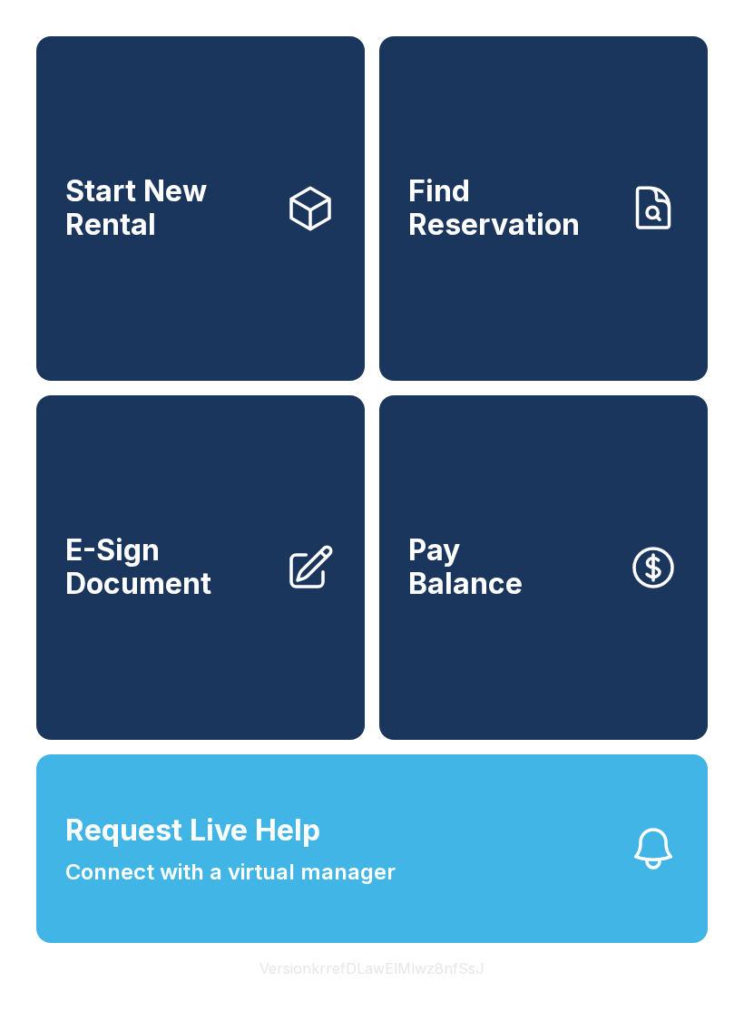
click at [426, 943] on button "Request Live Help Connect with a virtual manager" at bounding box center [371, 848] width 671 height 189
click at [432, 943] on button "Request Live Help Connect with a virtual manager" at bounding box center [371, 848] width 671 height 189
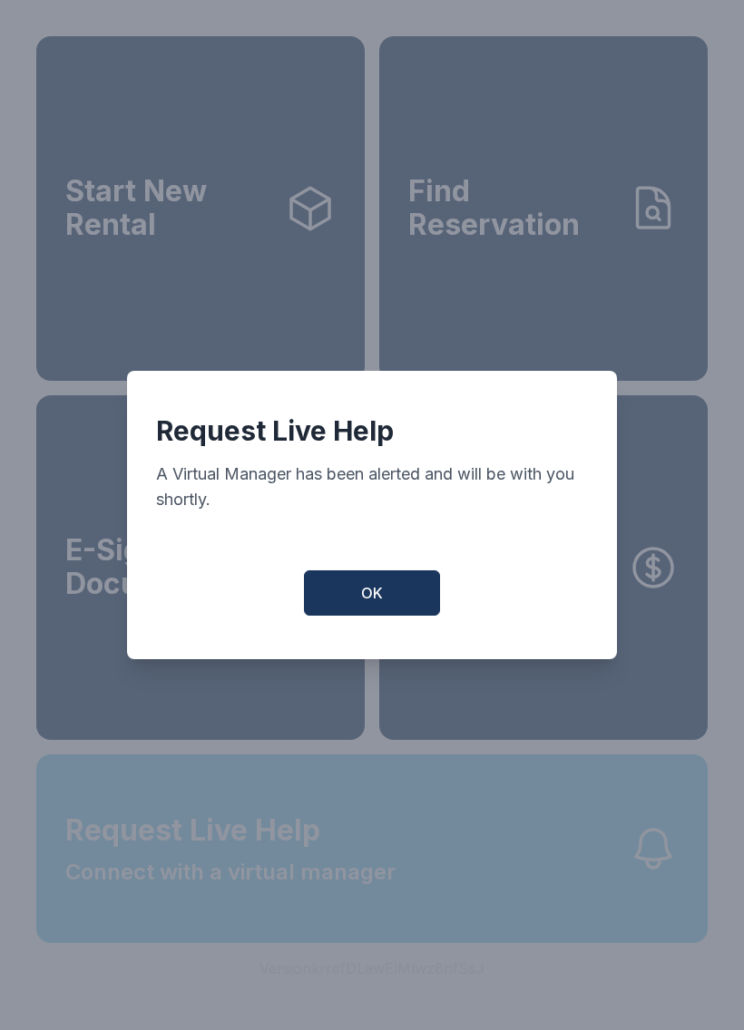
click at [414, 943] on button "Request Live Help Connect with a virtual manager" at bounding box center [371, 848] width 671 height 189
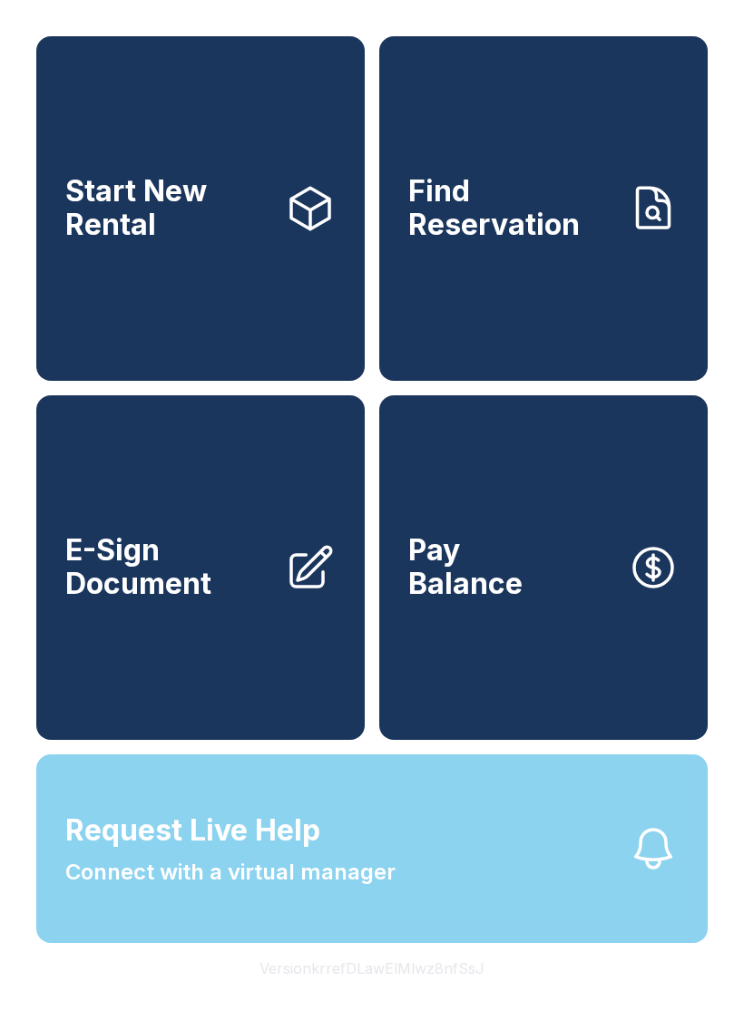
click at [402, 943] on button "Request Live Help Connect with a virtual manager" at bounding box center [371, 848] width 671 height 189
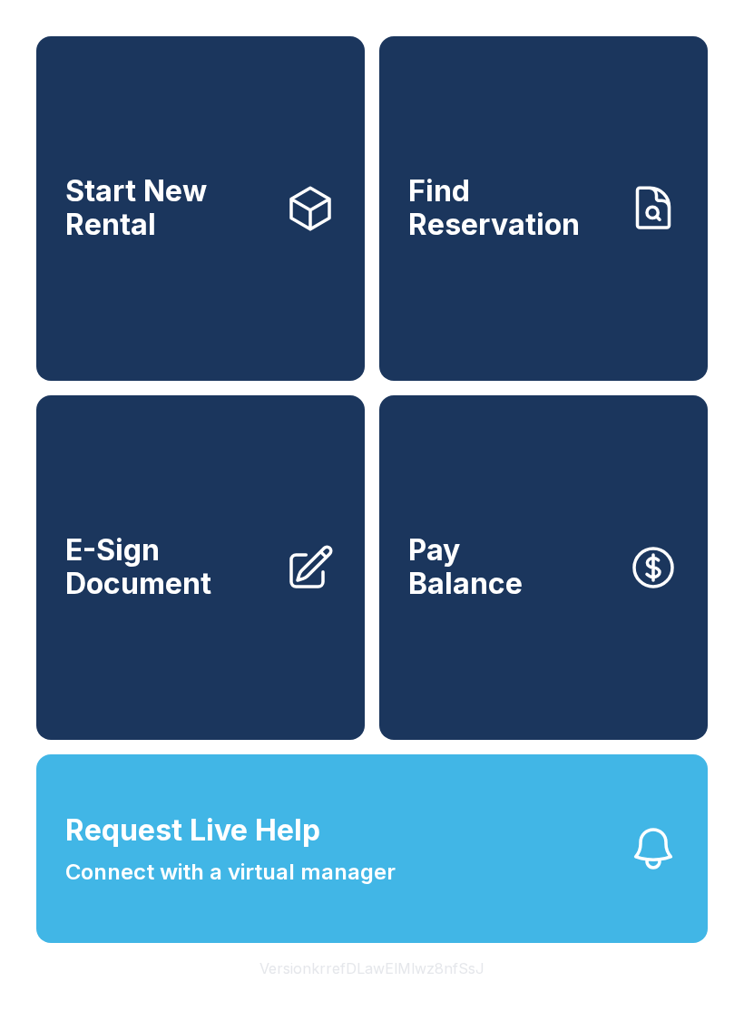
click at [407, 992] on div "Request Live Help A Virtual Manager has been alerted and will be with you short…" at bounding box center [372, 515] width 744 height 1030
click at [439, 994] on button "Version krrefDLawElMlwz8nfSsJ" at bounding box center [372, 968] width 254 height 51
click at [473, 923] on button "Request Live Help Connect with a virtual manager" at bounding box center [371, 848] width 671 height 189
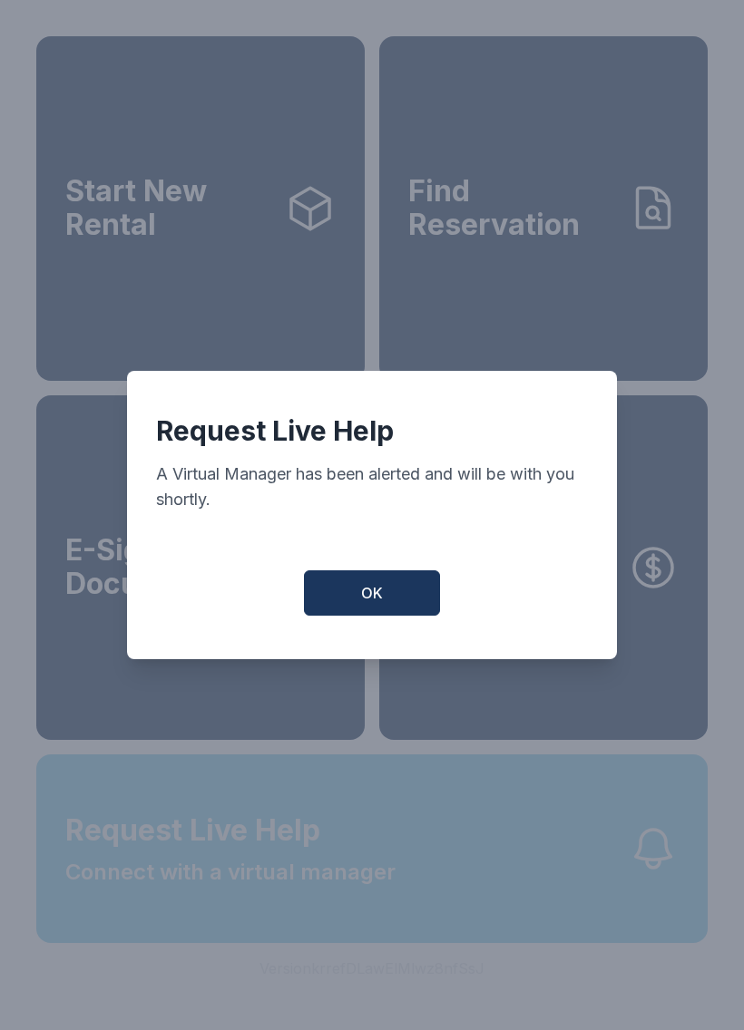
click at [491, 895] on button "Request Live Help Connect with a virtual manager" at bounding box center [371, 848] width 671 height 189
click at [491, 895] on div "Request Live Help A Virtual Manager has been alerted and will be with you short…" at bounding box center [372, 515] width 744 height 1030
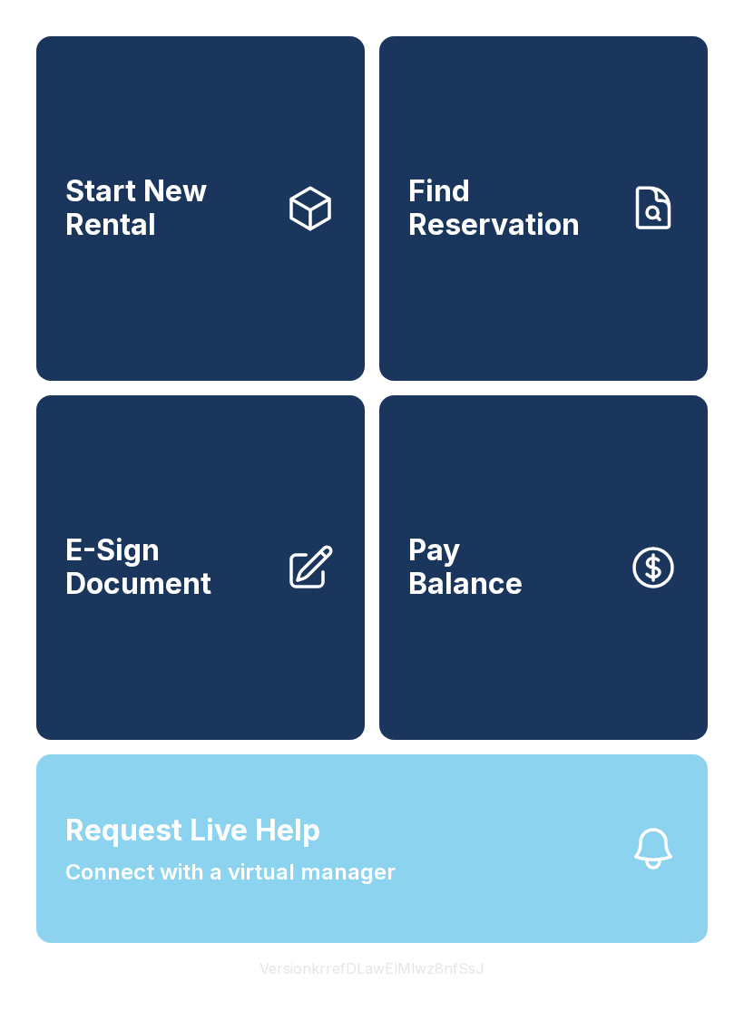
click at [493, 858] on button "Request Live Help Connect with a virtual manager" at bounding box center [371, 848] width 671 height 189
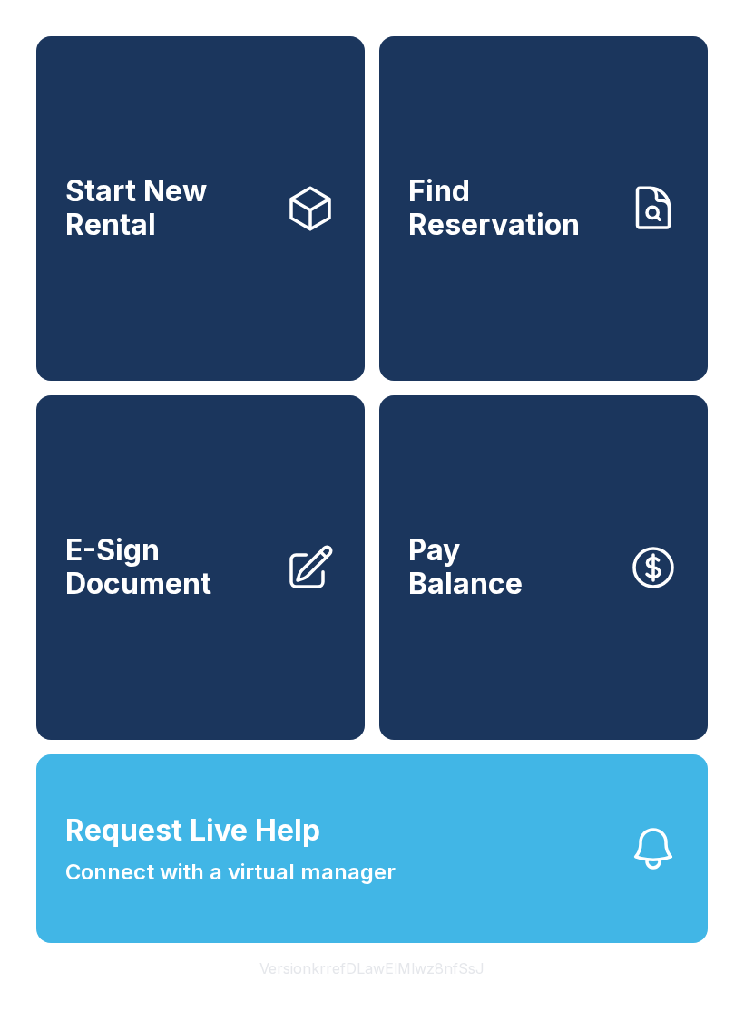
click at [520, 845] on button "Request Live Help Connect with a virtual manager" at bounding box center [371, 848] width 671 height 189
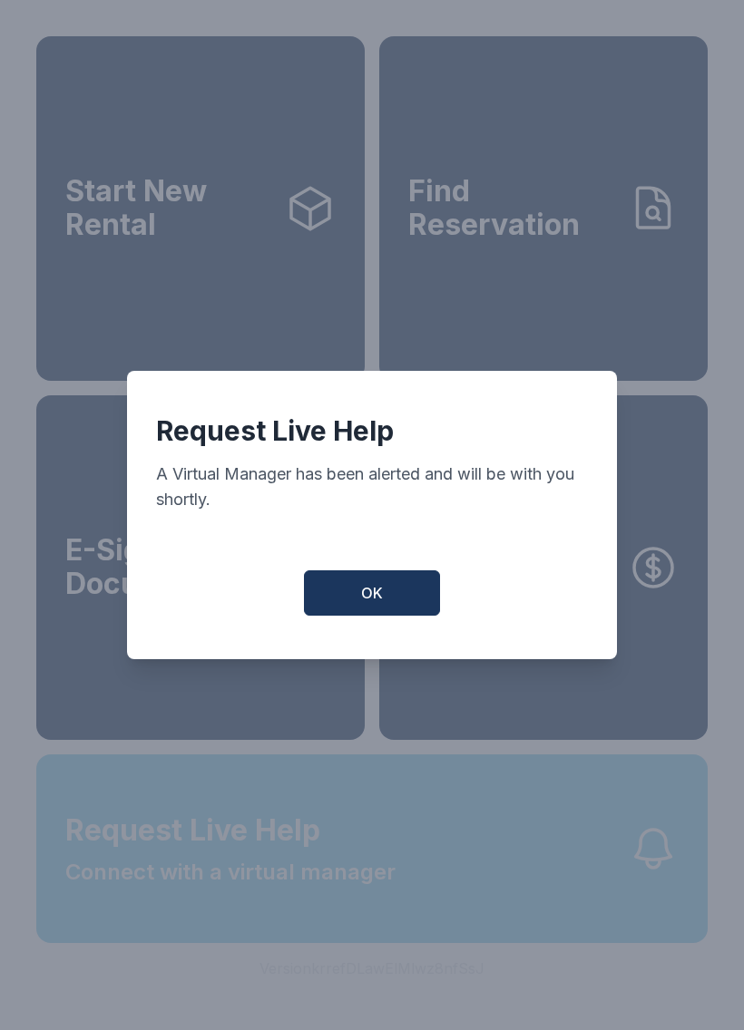
click at [512, 867] on div "Request Live Help A Virtual Manager has been alerted and will be with you short…" at bounding box center [372, 515] width 744 height 1030
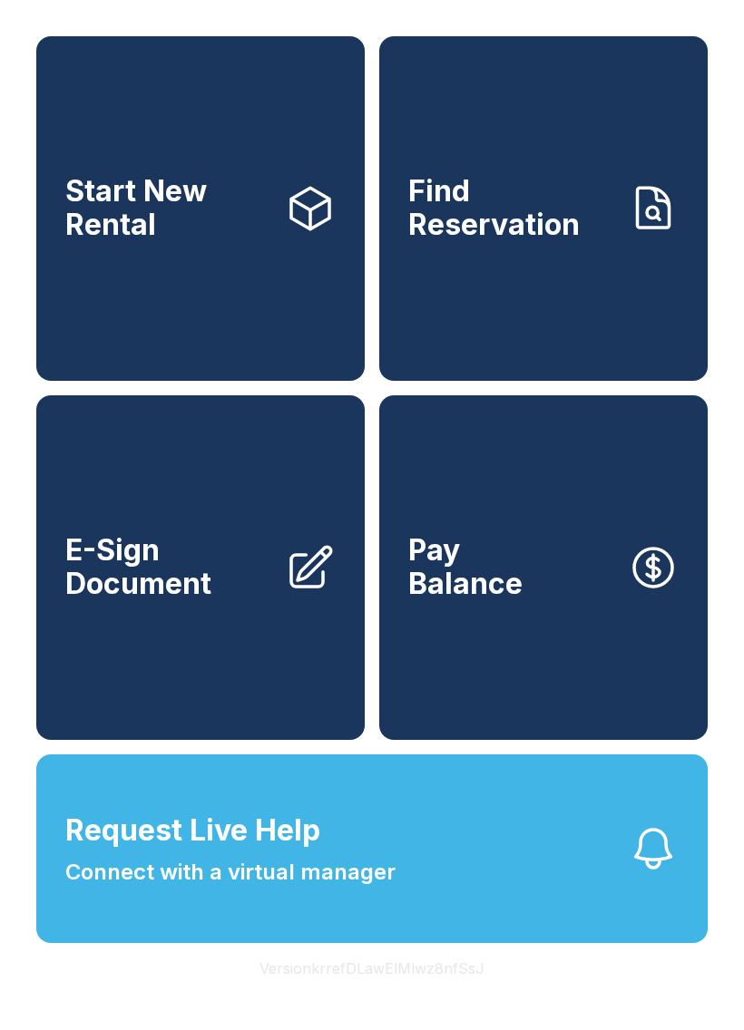
click at [500, 856] on button "Request Live Help Connect with a virtual manager" at bounding box center [371, 848] width 671 height 189
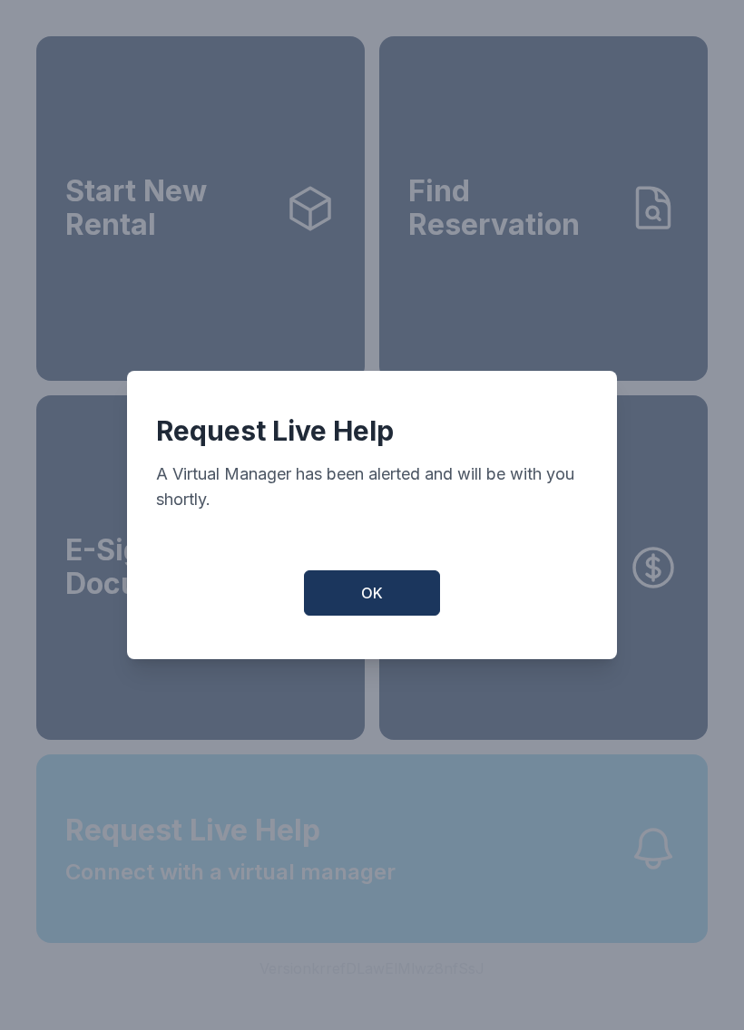
click at [500, 856] on div "Request Live Help A Virtual Manager has been alerted and will be with you short…" at bounding box center [372, 515] width 744 height 1030
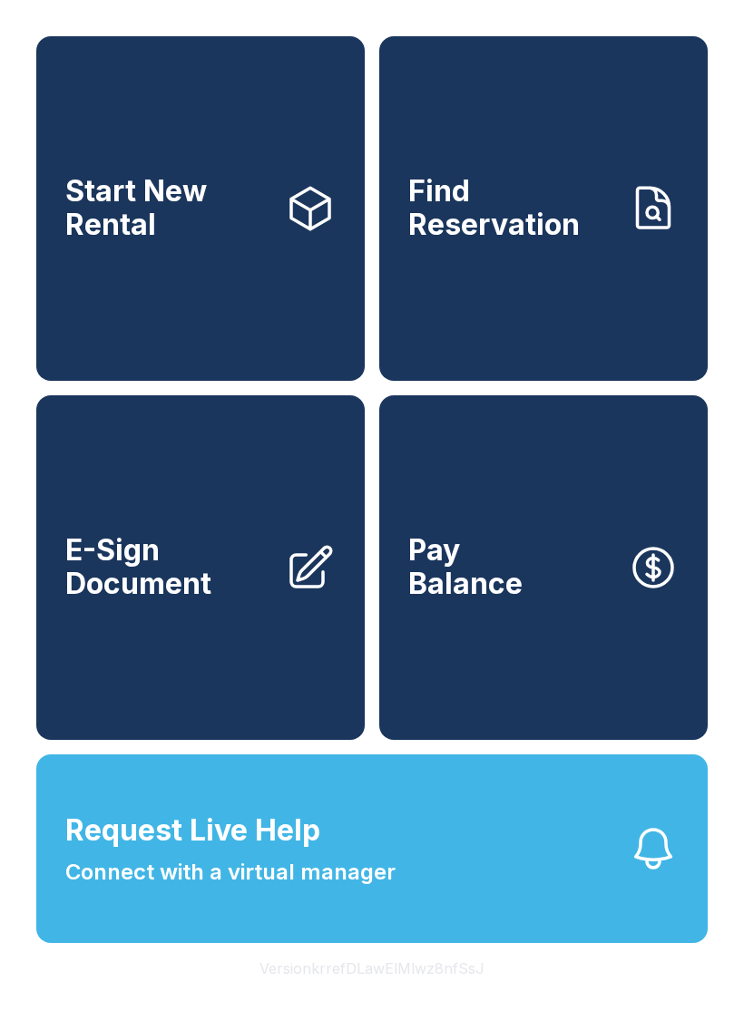
click at [515, 858] on button "Request Live Help Connect with a virtual manager" at bounding box center [371, 848] width 671 height 189
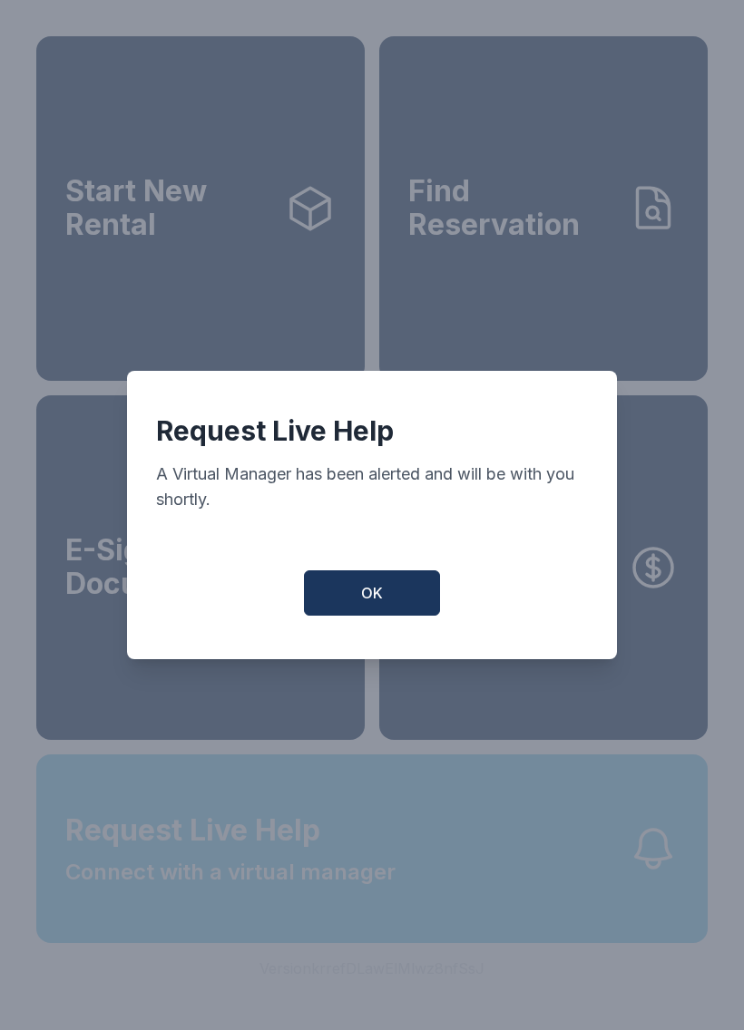
click at [559, 875] on div "Request Live Help A Virtual Manager has been alerted and will be with you short…" at bounding box center [372, 515] width 744 height 1030
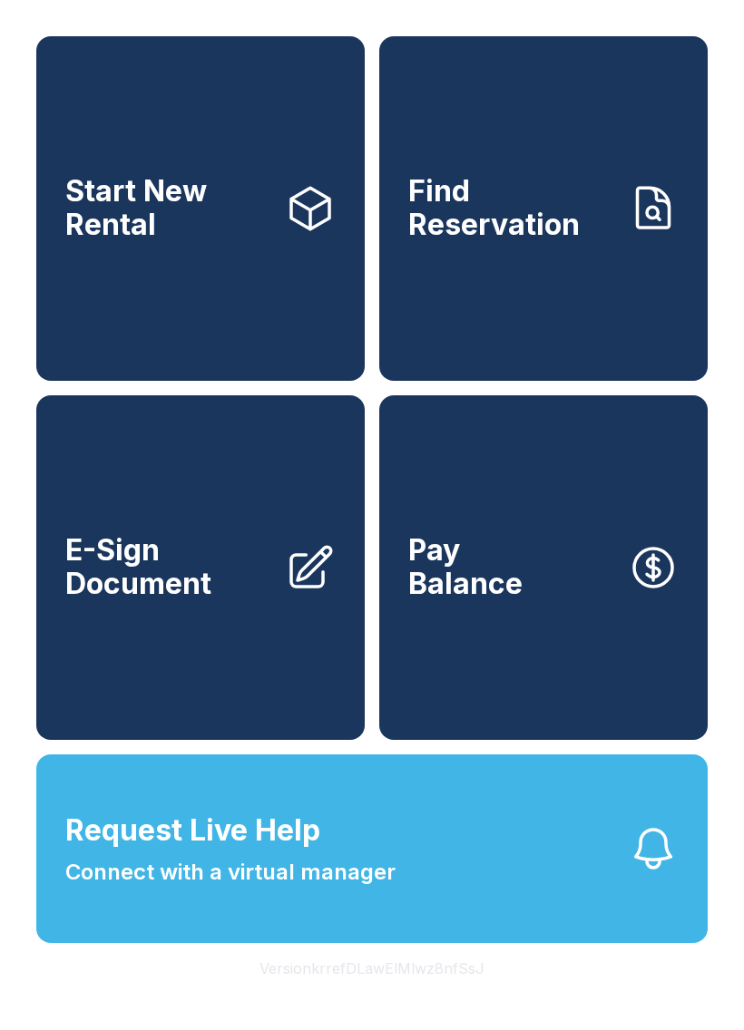
click at [598, 874] on button "Request Live Help Connect with a virtual manager" at bounding box center [371, 848] width 671 height 189
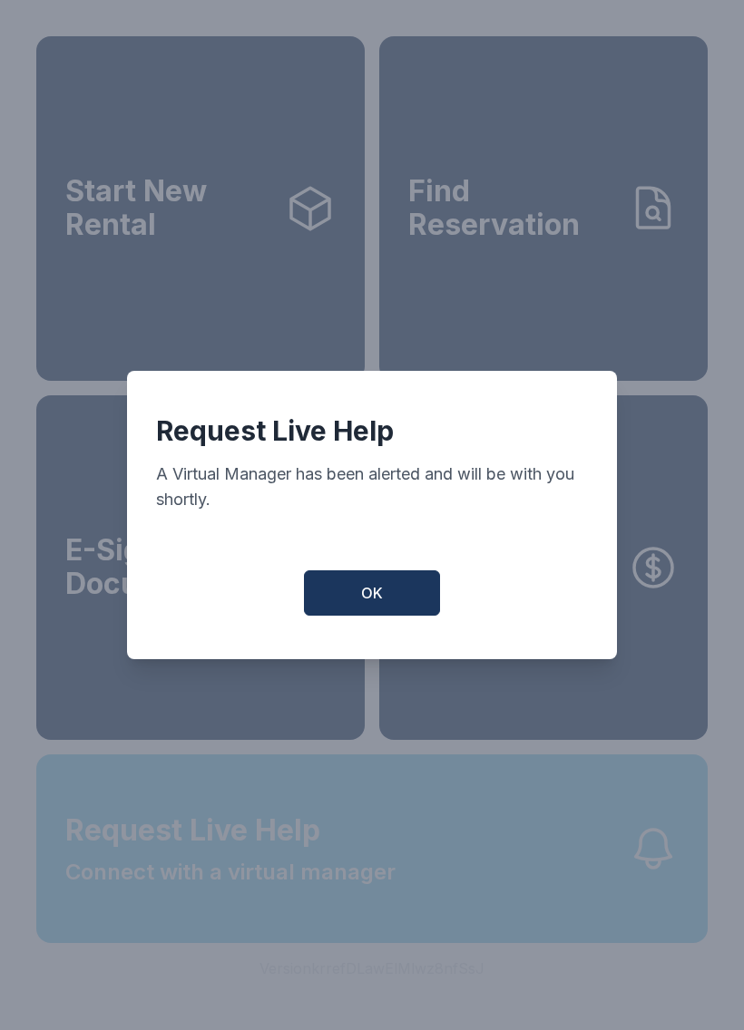
click at [597, 874] on div "Request Live Help A Virtual Manager has been alerted and will be with you short…" at bounding box center [372, 515] width 744 height 1030
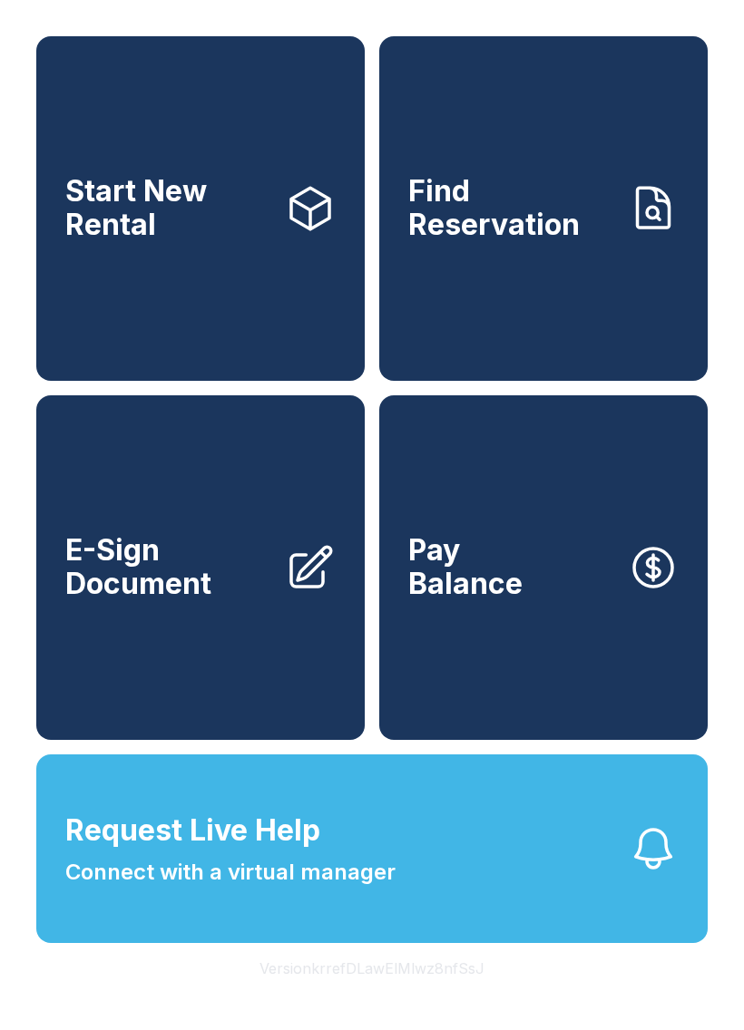
click at [603, 857] on button "Request Live Help Connect with a virtual manager" at bounding box center [371, 848] width 671 height 189
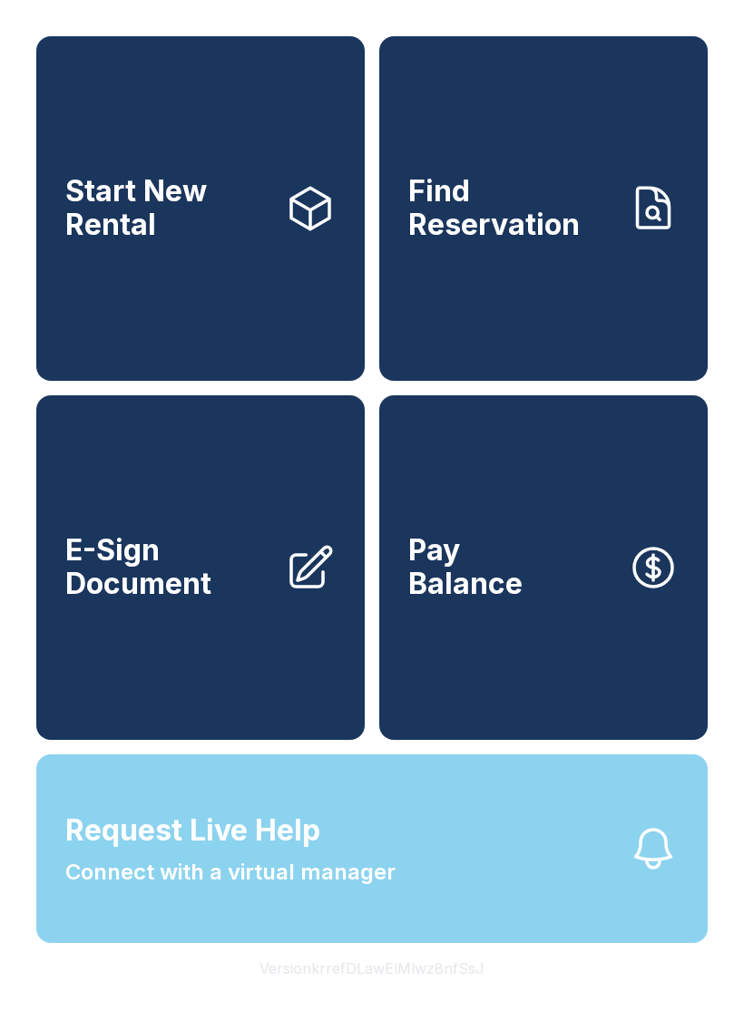
click at [576, 872] on div "Request Live Help A Virtual Manager has been alerted and will be with you short…" at bounding box center [372, 515] width 744 height 1030
click at [540, 888] on button "Request Live Help Connect with a virtual manager" at bounding box center [371, 848] width 671 height 189
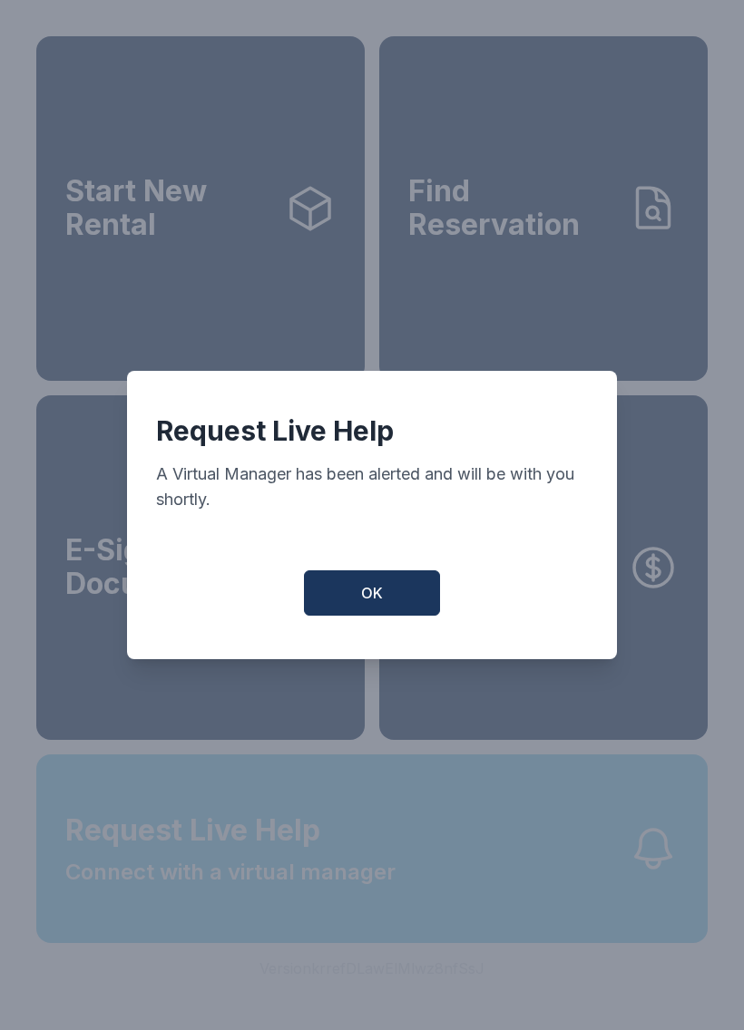
click at [540, 887] on div "Request Live Help A Virtual Manager has been alerted and will be with you short…" at bounding box center [372, 515] width 744 height 1030
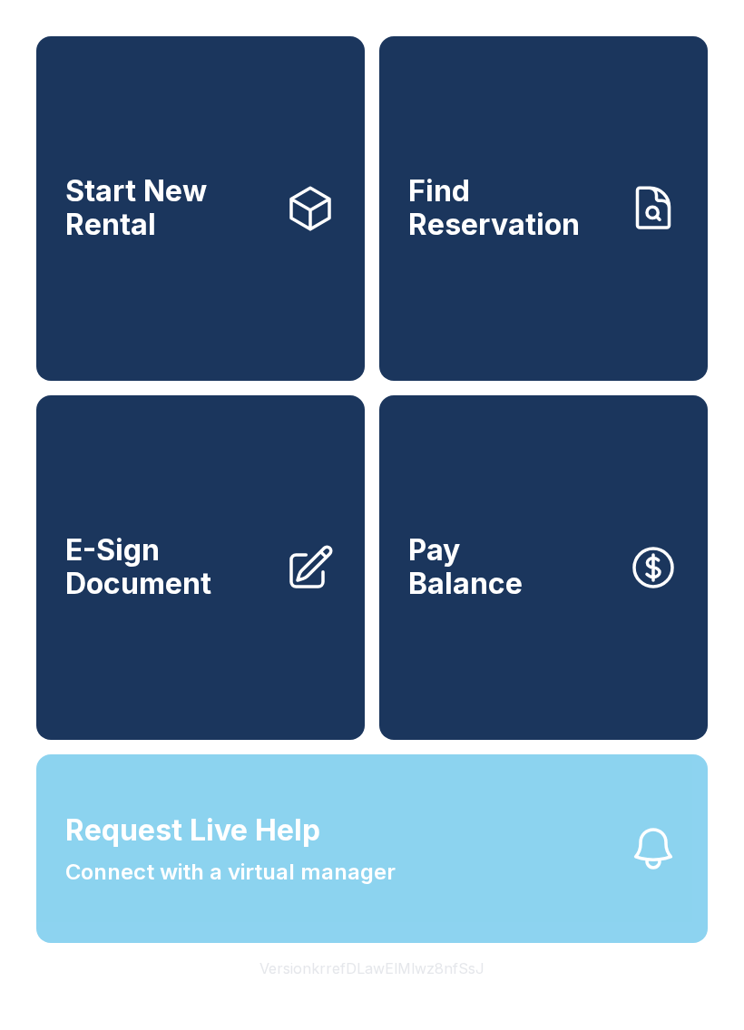
click at [534, 862] on button "Request Live Help Connect with a virtual manager" at bounding box center [371, 848] width 671 height 189
click at [543, 861] on div "Request Live Help A Virtual Manager has been alerted and will be with you short…" at bounding box center [372, 515] width 744 height 1030
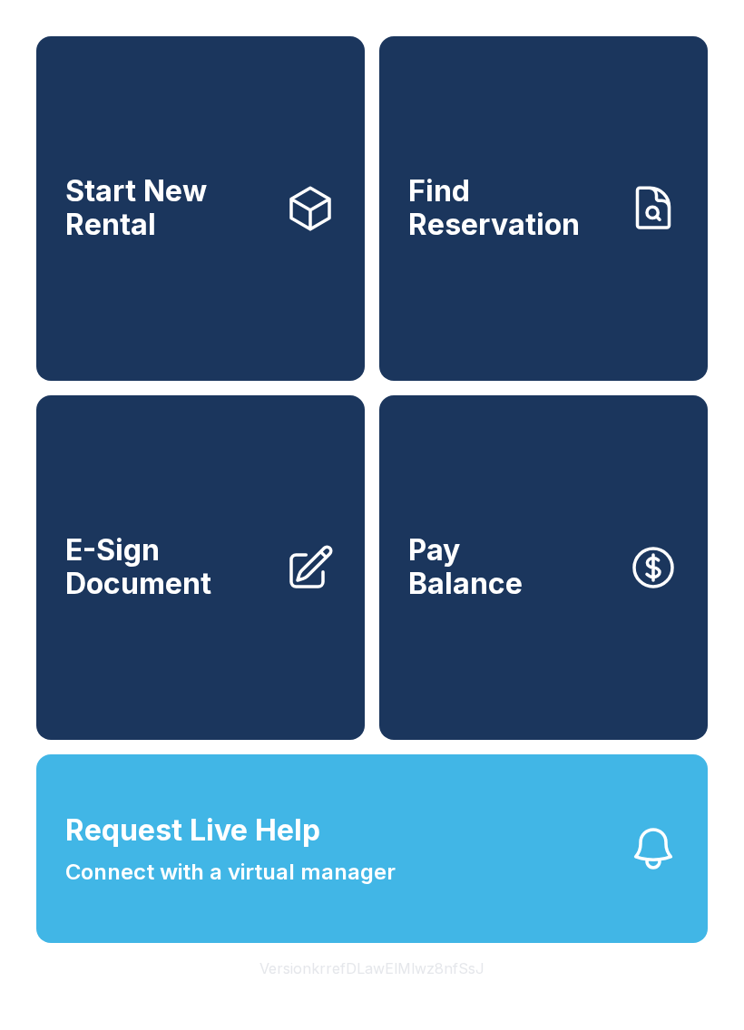
click at [509, 861] on button "Request Live Help Connect with a virtual manager" at bounding box center [371, 848] width 671 height 189
click at [472, 849] on button "Request Live Help Connect with a virtual manager" at bounding box center [371, 848] width 671 height 189
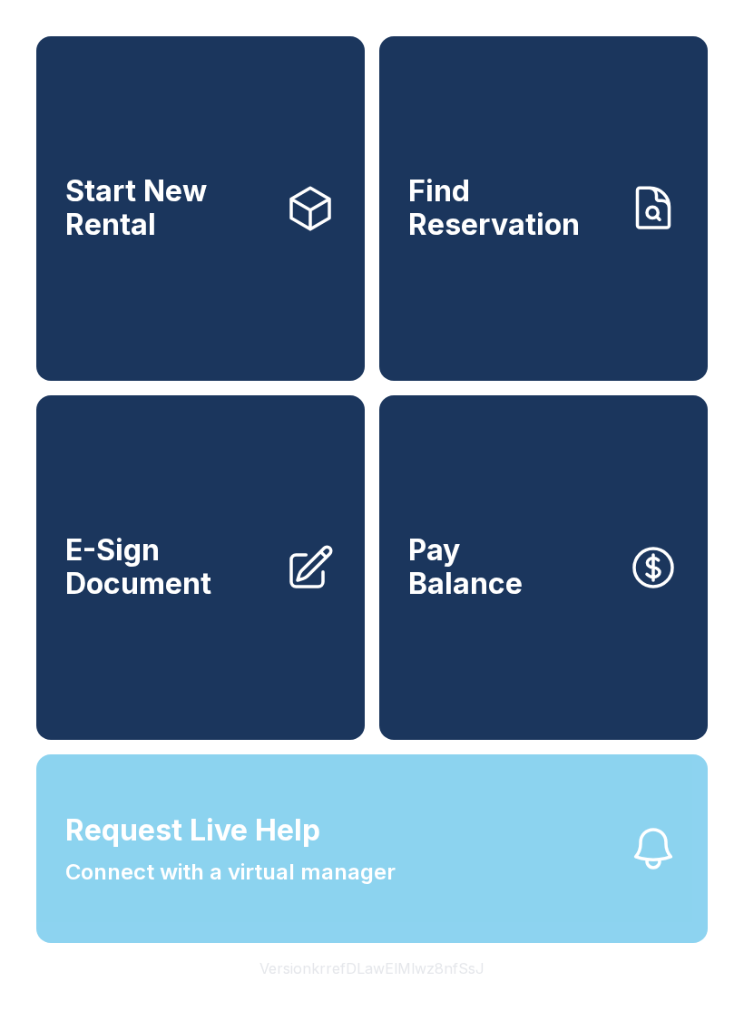
click at [460, 822] on div "Request Live Help A Virtual Manager has been alerted and will be with you short…" at bounding box center [372, 515] width 744 height 1030
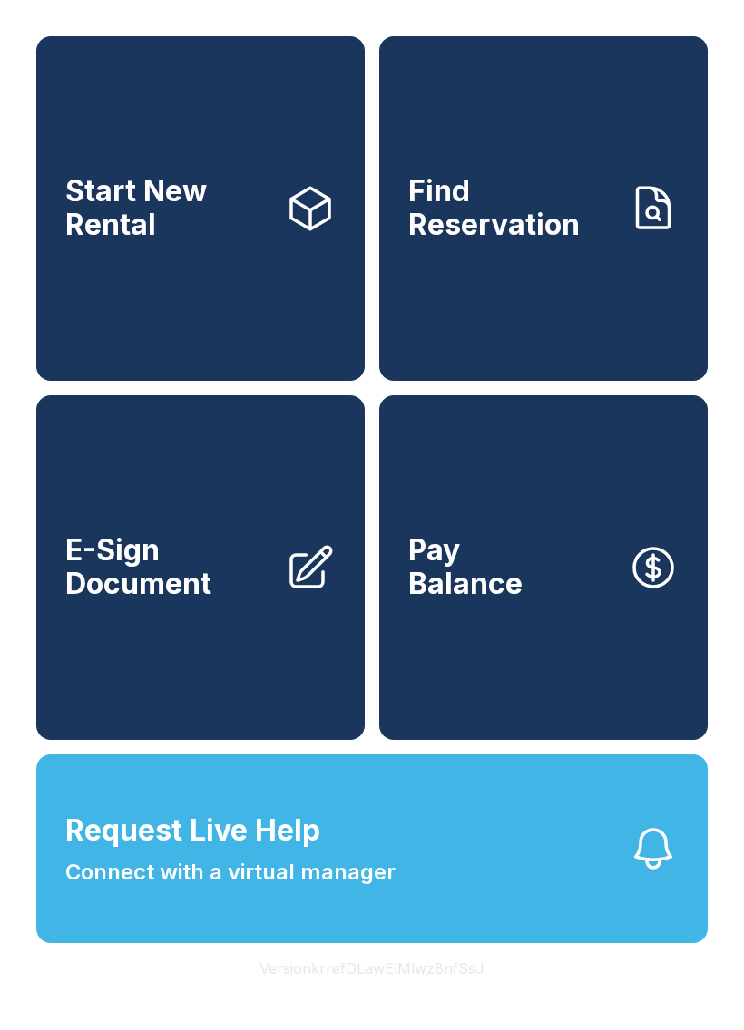
click at [451, 817] on button "Request Live Help Connect with a virtual manager" at bounding box center [371, 848] width 671 height 189
